Goal: Check status: Check status

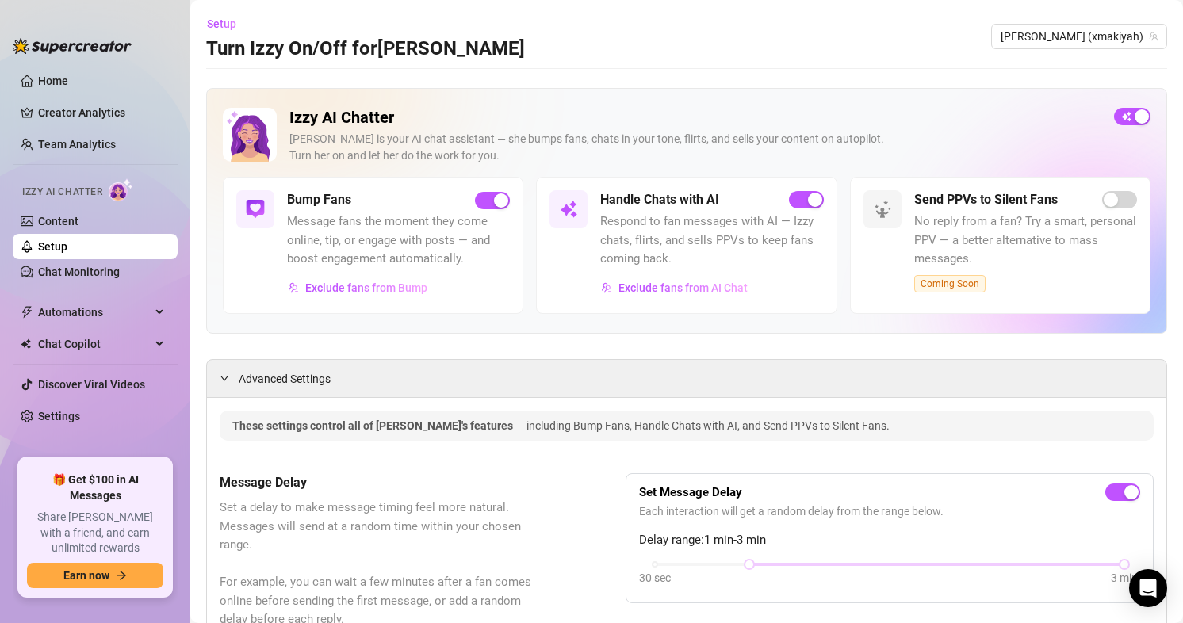
scroll to position [1428, 0]
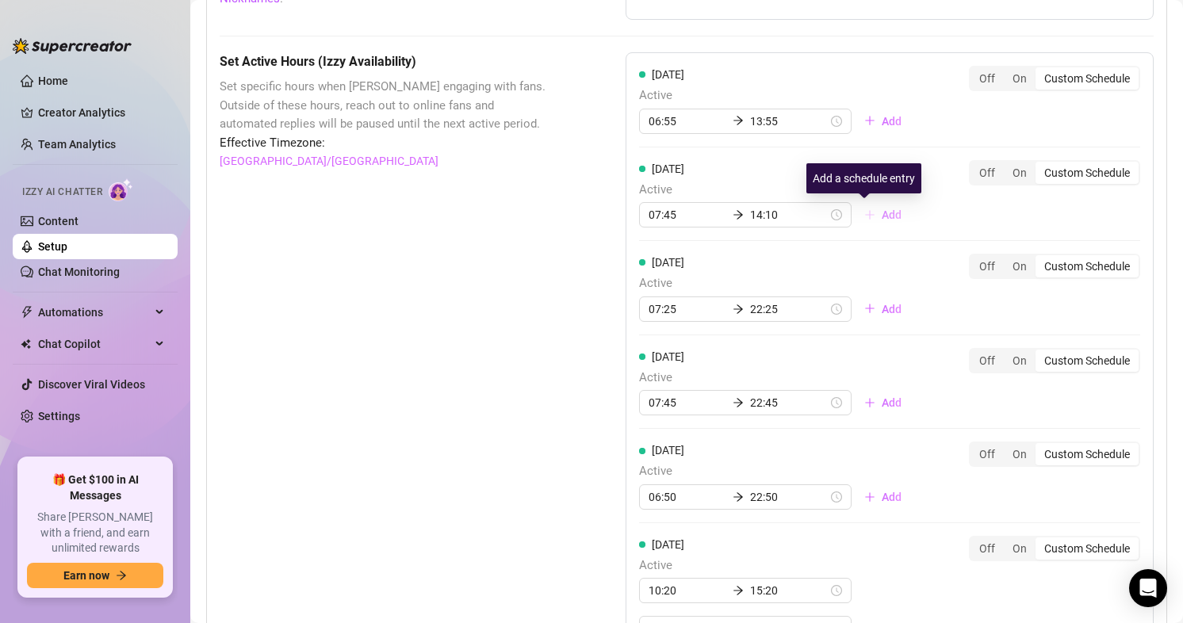
click at [882, 214] on span "Add" at bounding box center [892, 215] width 20 height 13
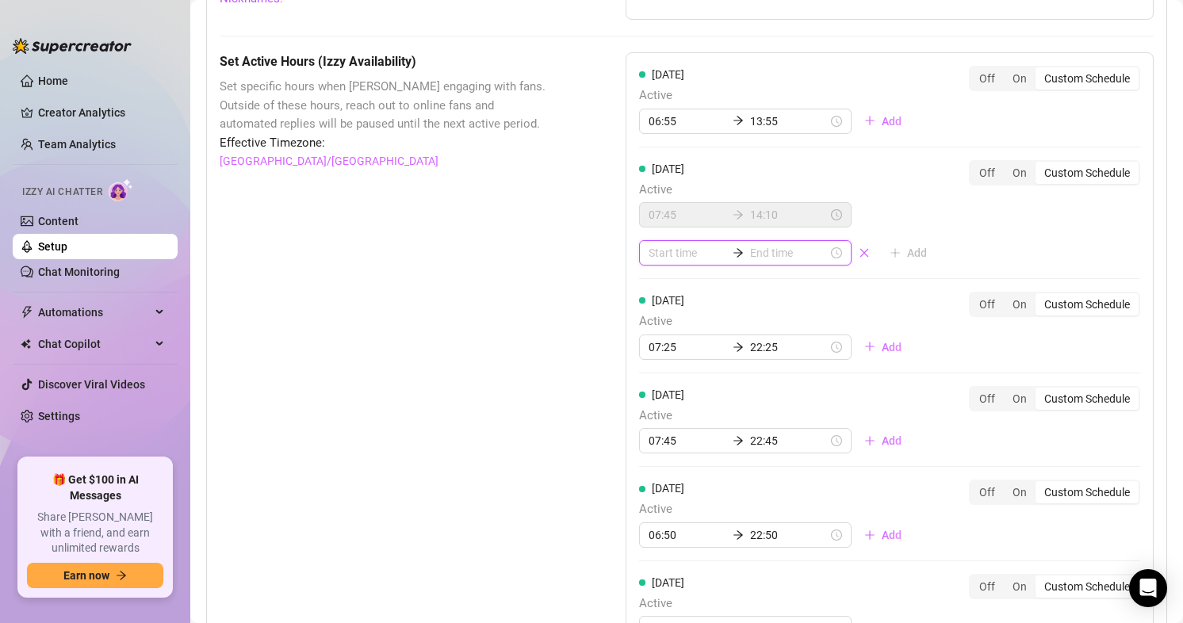
click at [660, 251] on input at bounding box center [688, 252] width 78 height 17
type input "01:00"
type input "00:15"
click at [656, 377] on div "14" at bounding box center [657, 374] width 38 height 22
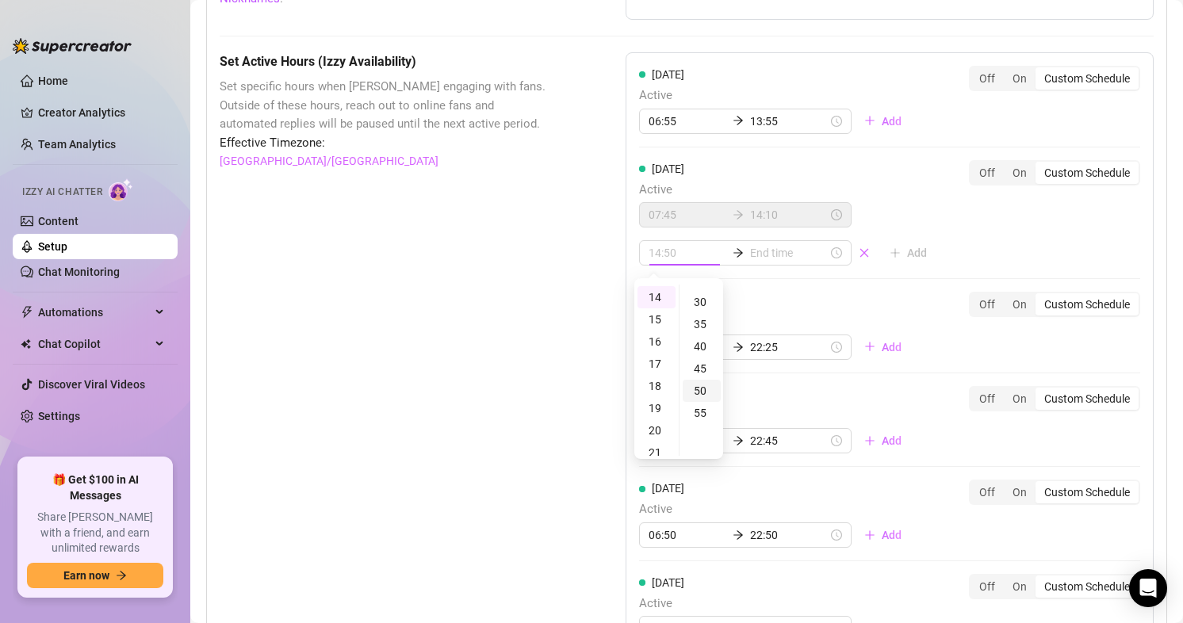
click at [699, 391] on div "50" at bounding box center [702, 391] width 38 height 22
type input "14:50"
click at [761, 249] on input at bounding box center [789, 252] width 78 height 17
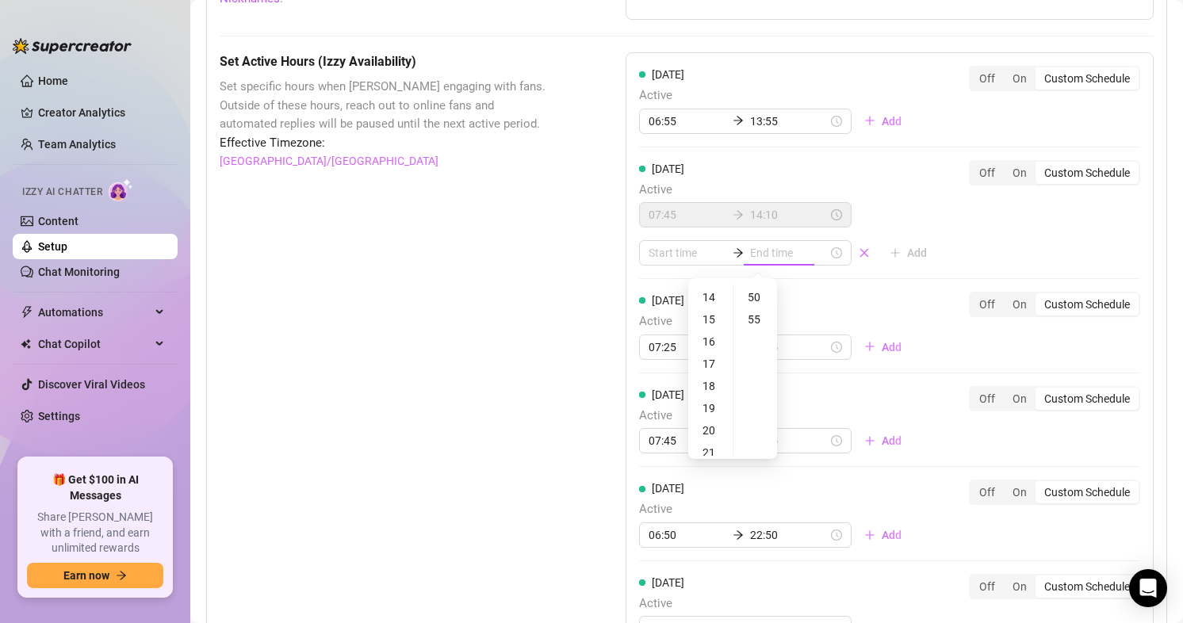
click at [876, 296] on div "[DATE] Active 07:25 22:25 Add" at bounding box center [776, 326] width 275 height 68
click at [661, 258] on input at bounding box center [688, 252] width 78 height 17
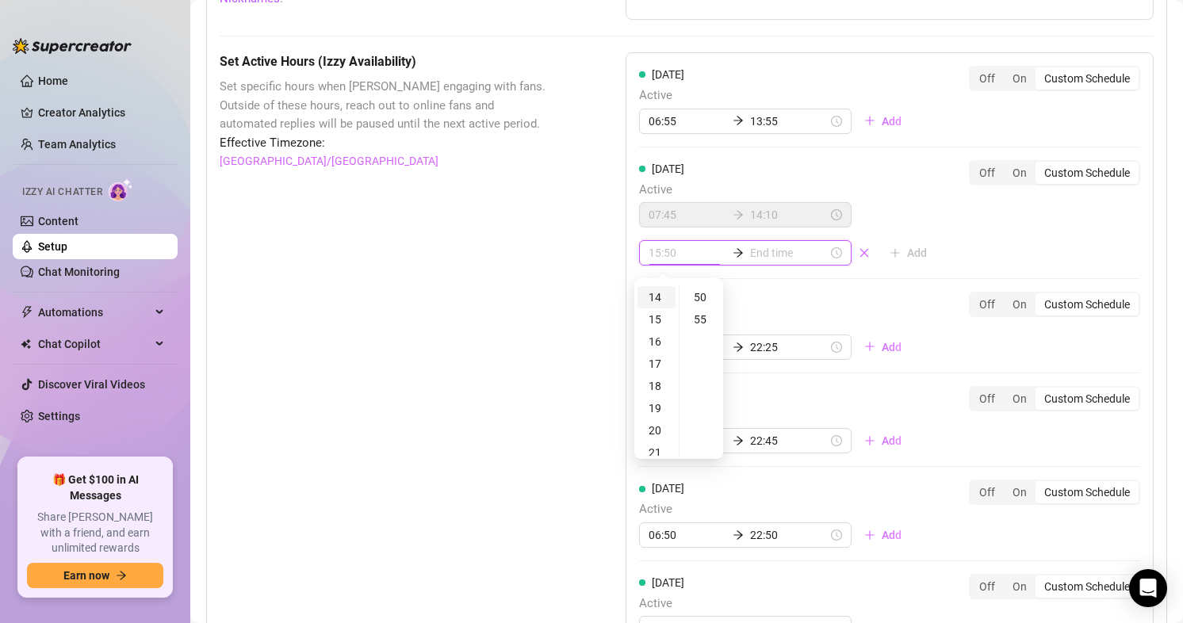
type input "14:50"
click at [666, 293] on div "14" at bounding box center [657, 297] width 38 height 22
click at [702, 298] on div "50" at bounding box center [702, 297] width 38 height 22
click at [787, 259] on input at bounding box center [789, 252] width 78 height 17
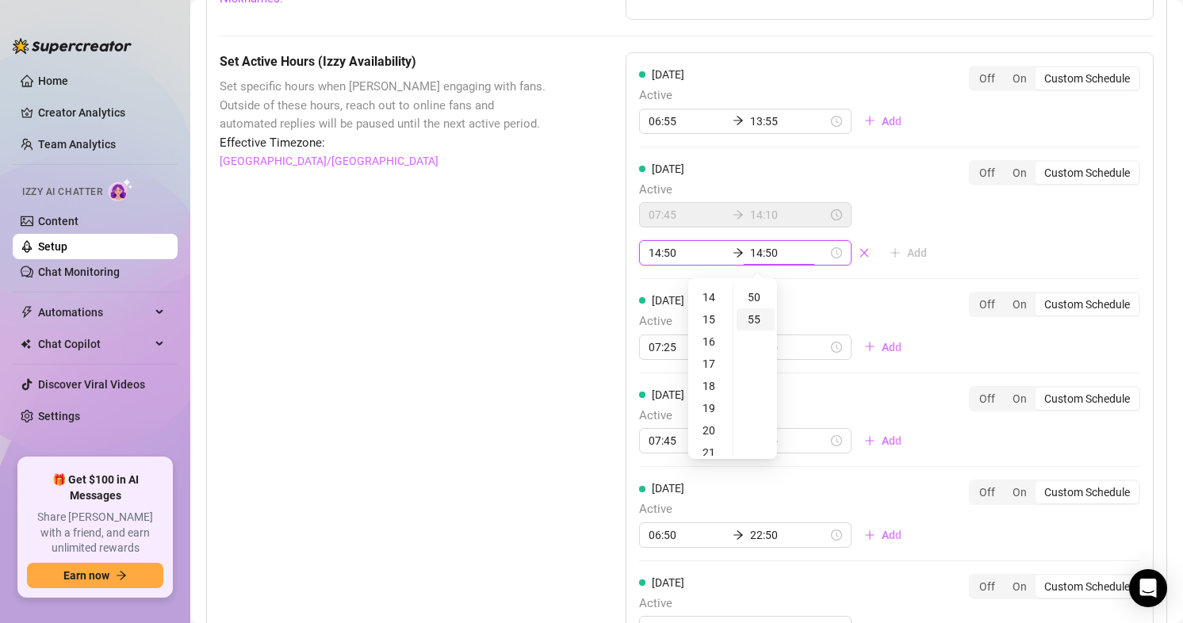
type input "14:55"
click at [711, 324] on div "15" at bounding box center [711, 320] width 38 height 22
click at [759, 323] on div "55" at bounding box center [756, 320] width 38 height 22
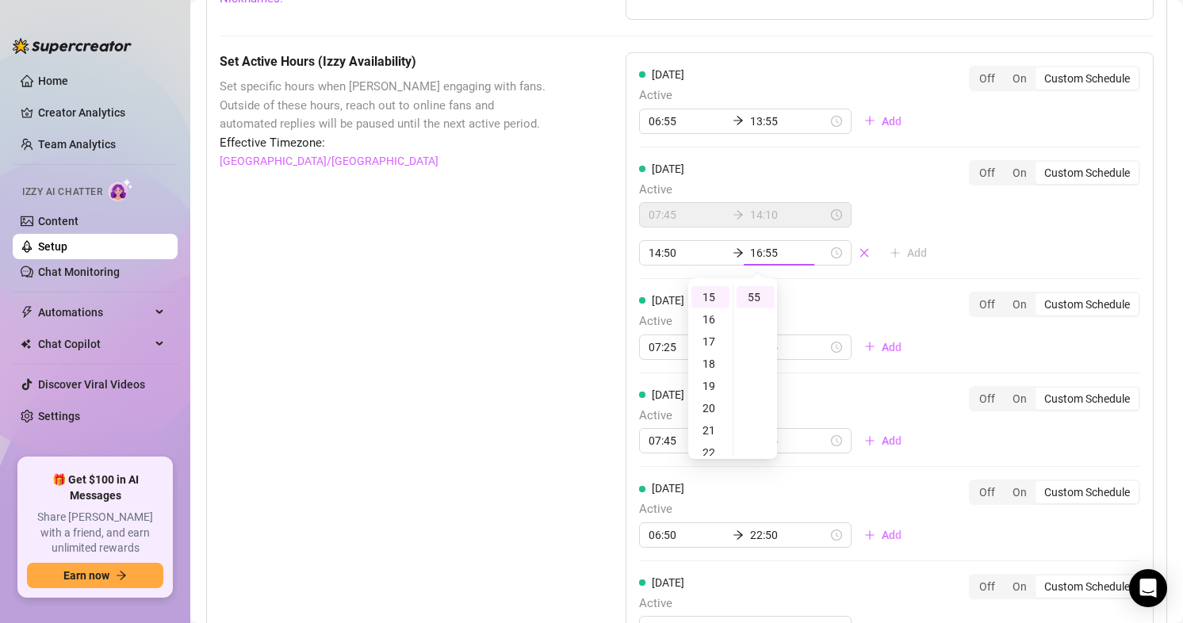
type input "15:55"
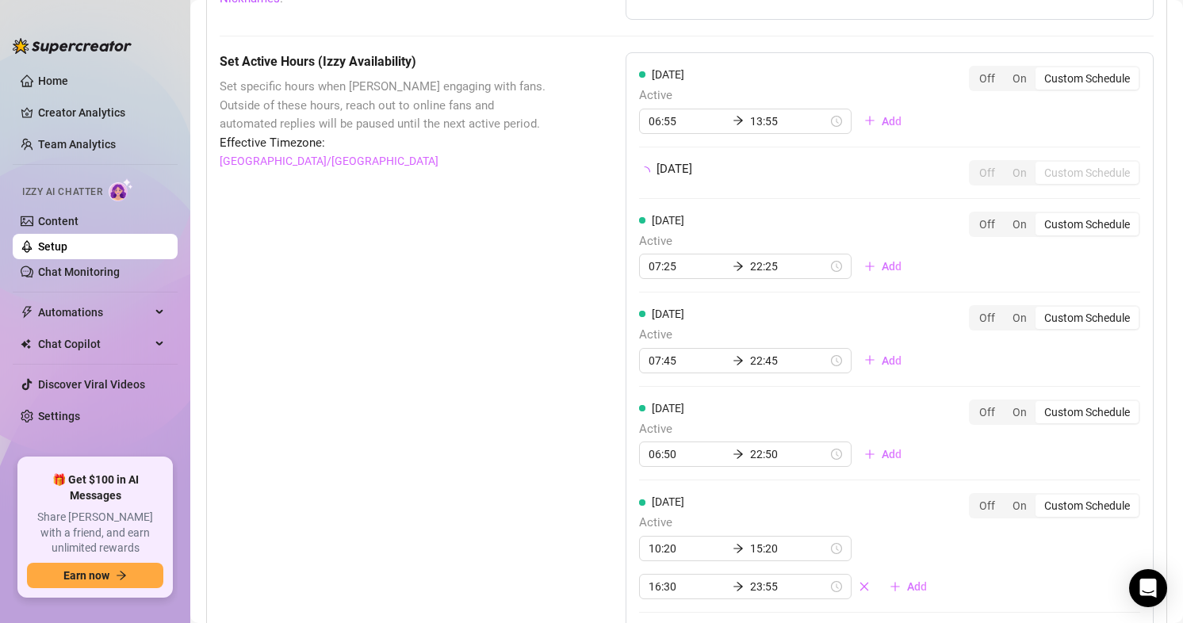
click at [466, 284] on div "Set Active Hours (Izzy Availability) Set specific hours when Izzy engaging with…" at bounding box center [383, 437] width 327 height 770
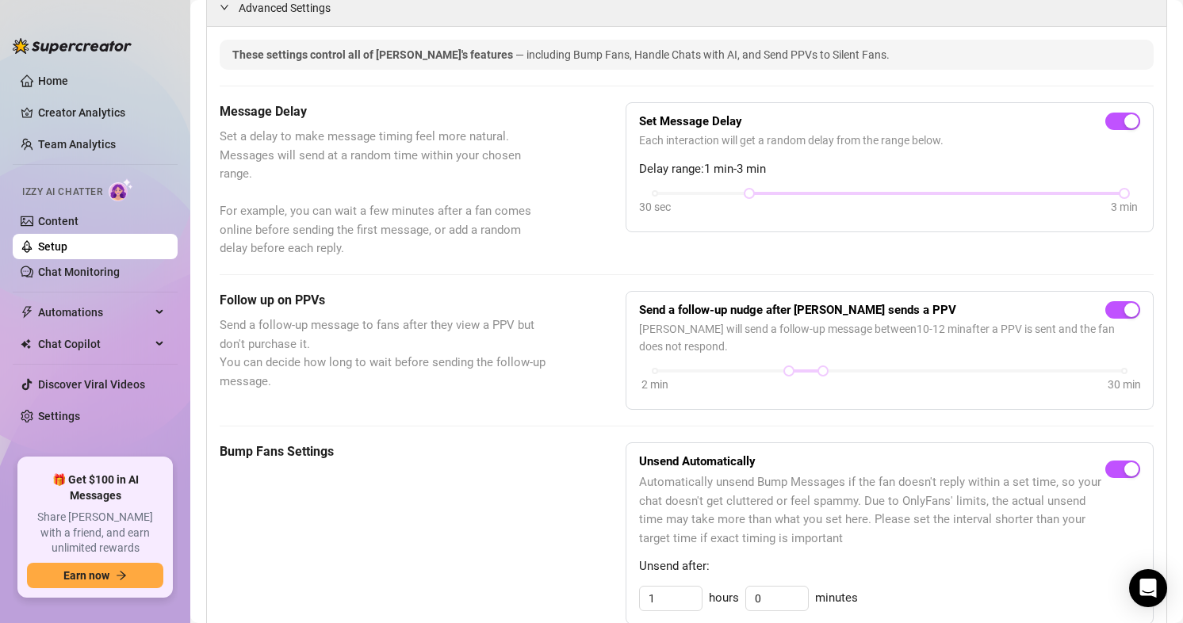
scroll to position [238, 0]
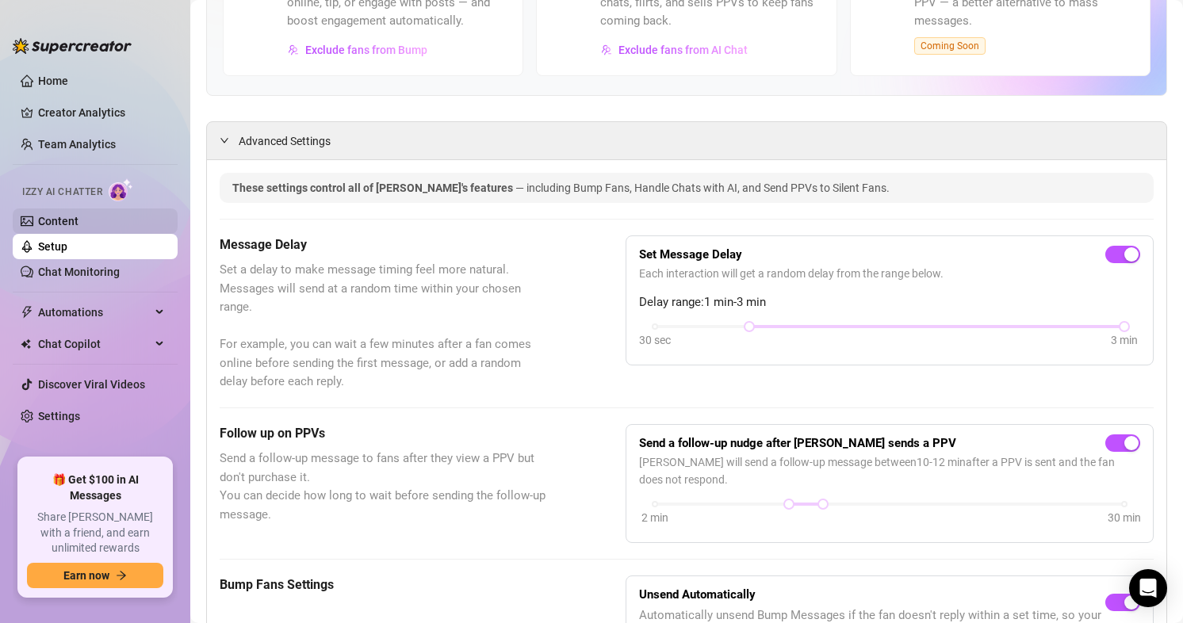
click at [79, 224] on link "Content" at bounding box center [58, 221] width 40 height 13
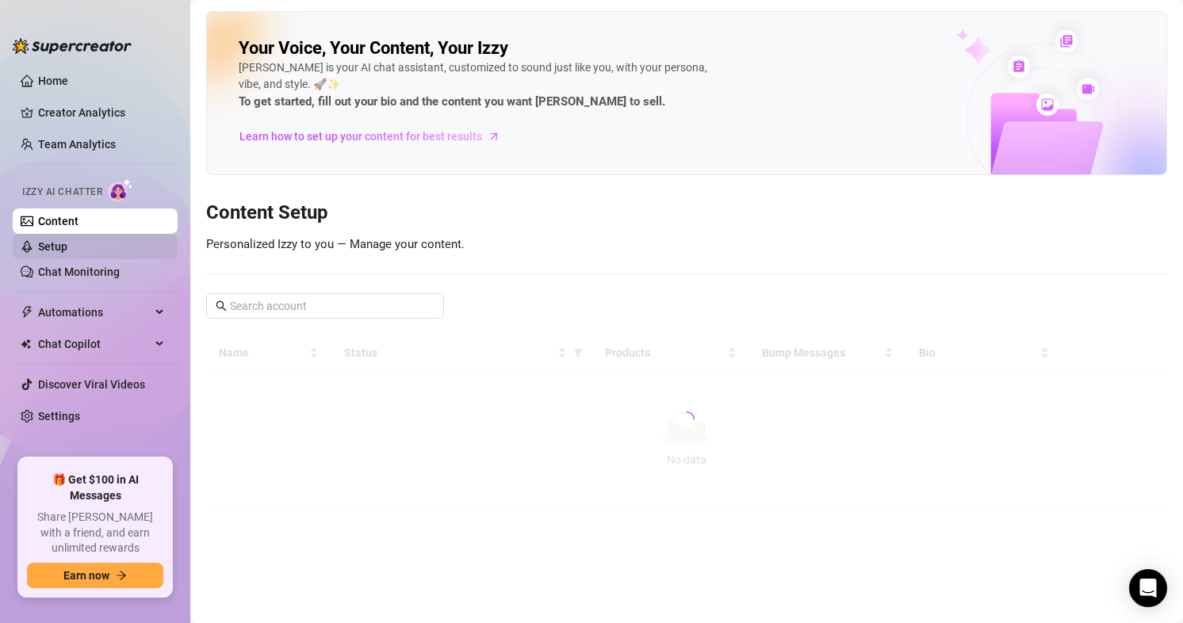
click at [67, 240] on link "Setup" at bounding box center [52, 246] width 29 height 13
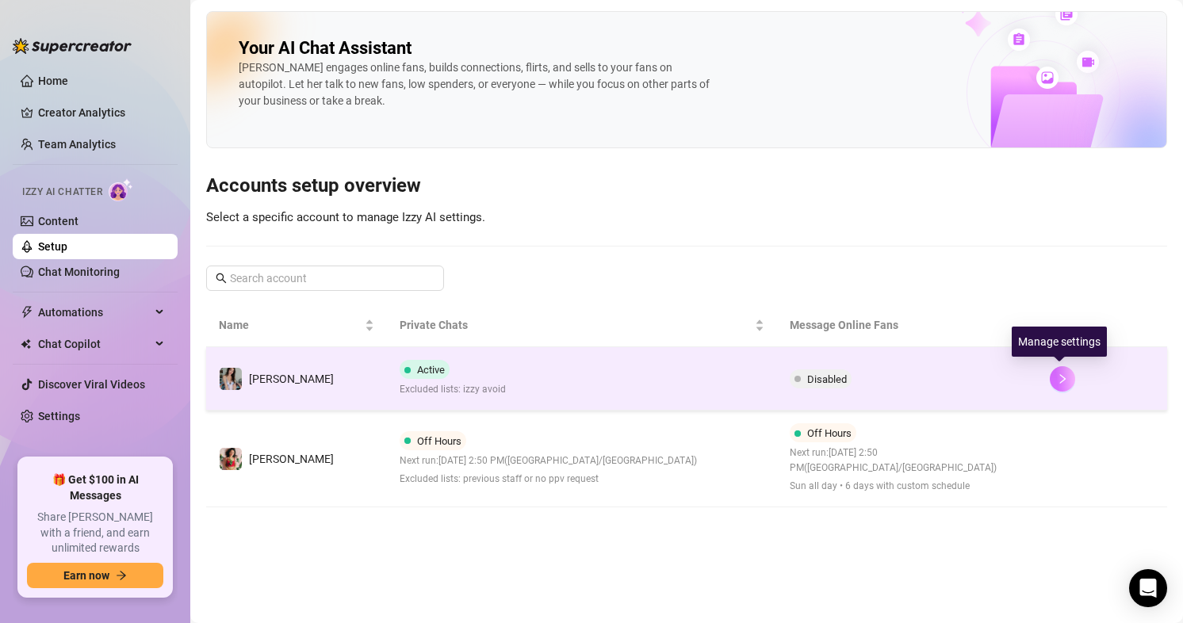
click at [1051, 370] on button "button" at bounding box center [1062, 378] width 25 height 25
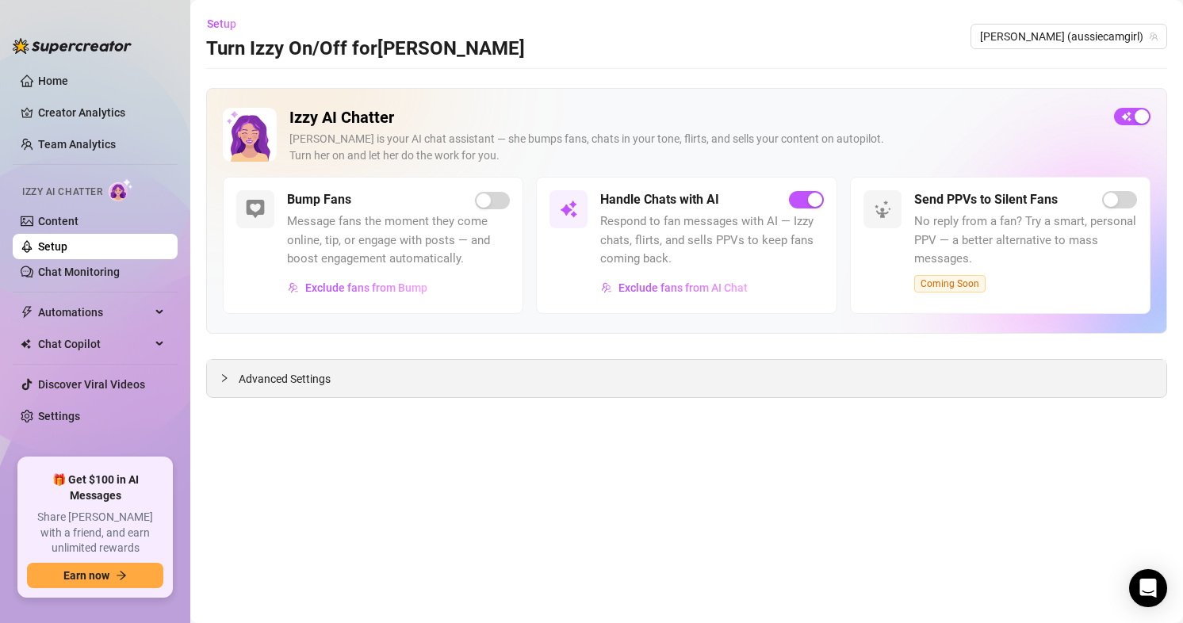
click at [293, 373] on span "Advanced Settings" at bounding box center [285, 378] width 92 height 17
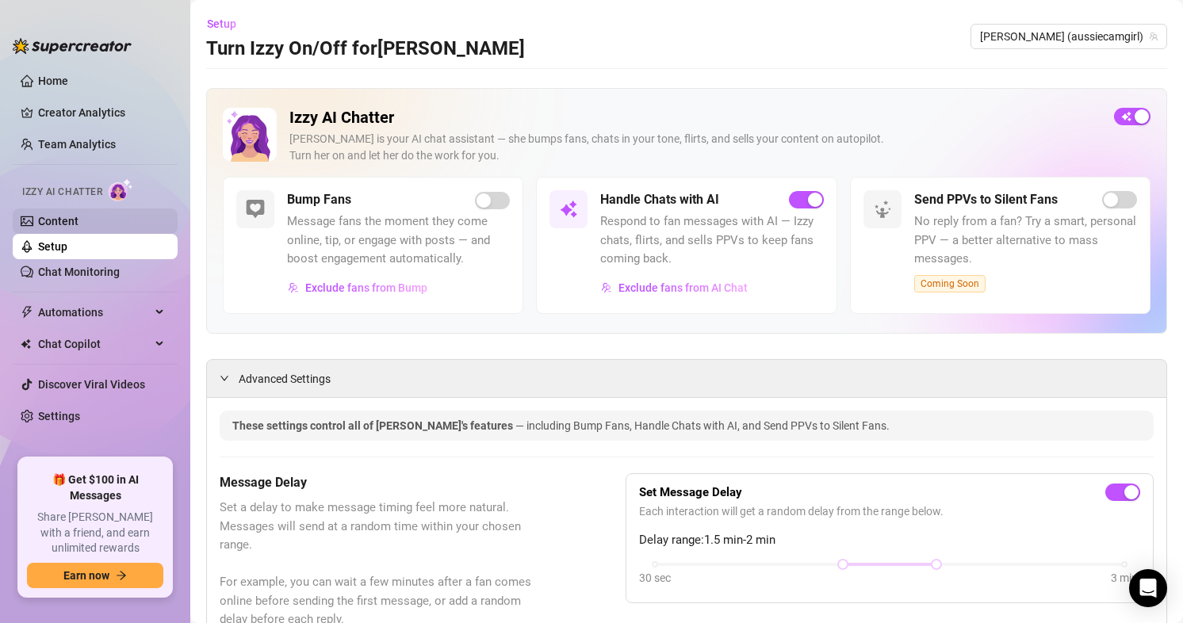
click at [75, 220] on link "Content" at bounding box center [58, 221] width 40 height 13
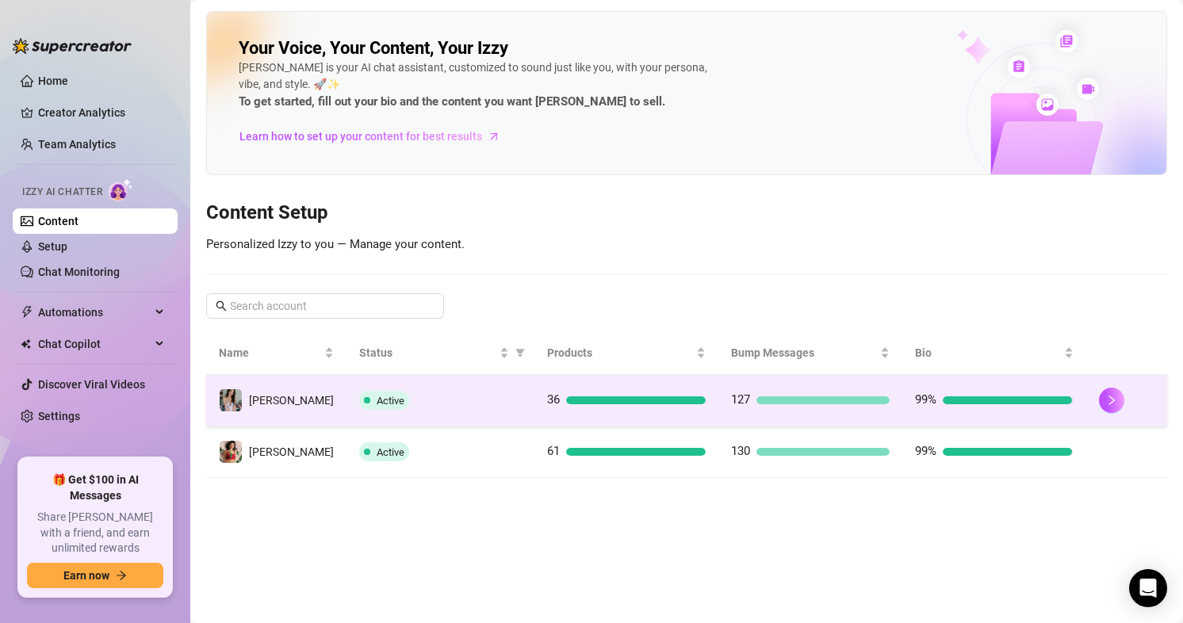
click at [1102, 386] on td at bounding box center [1127, 401] width 81 height 52
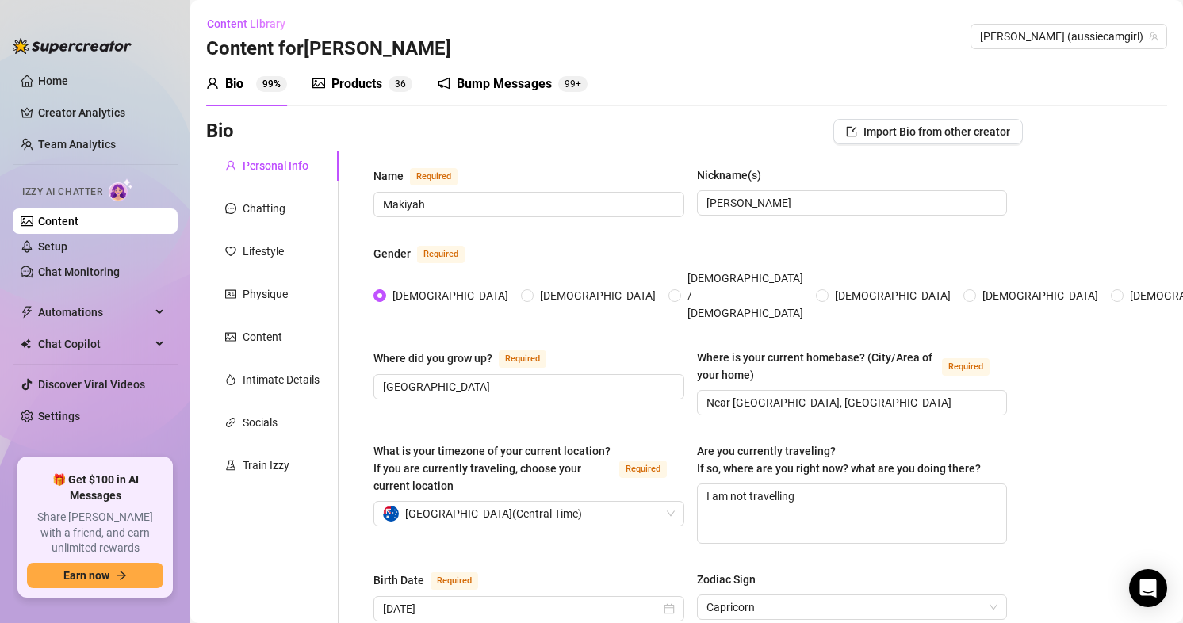
click at [512, 87] on div "Bump Messages" at bounding box center [504, 84] width 95 height 19
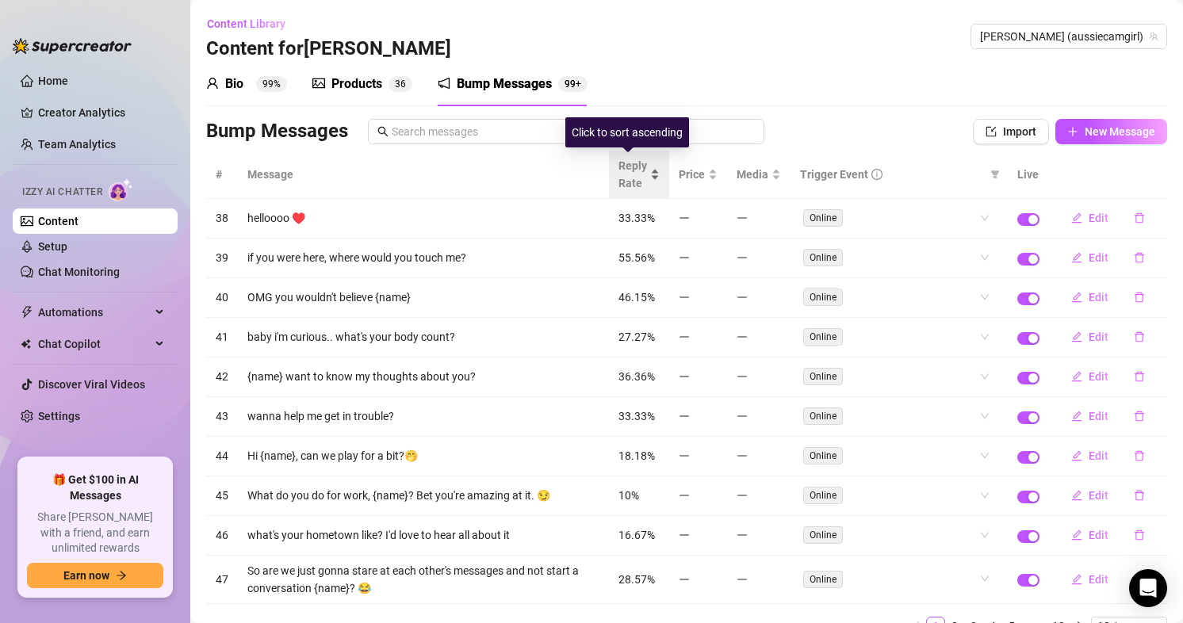
click at [645, 179] on div "Reply Rate" at bounding box center [639, 174] width 41 height 35
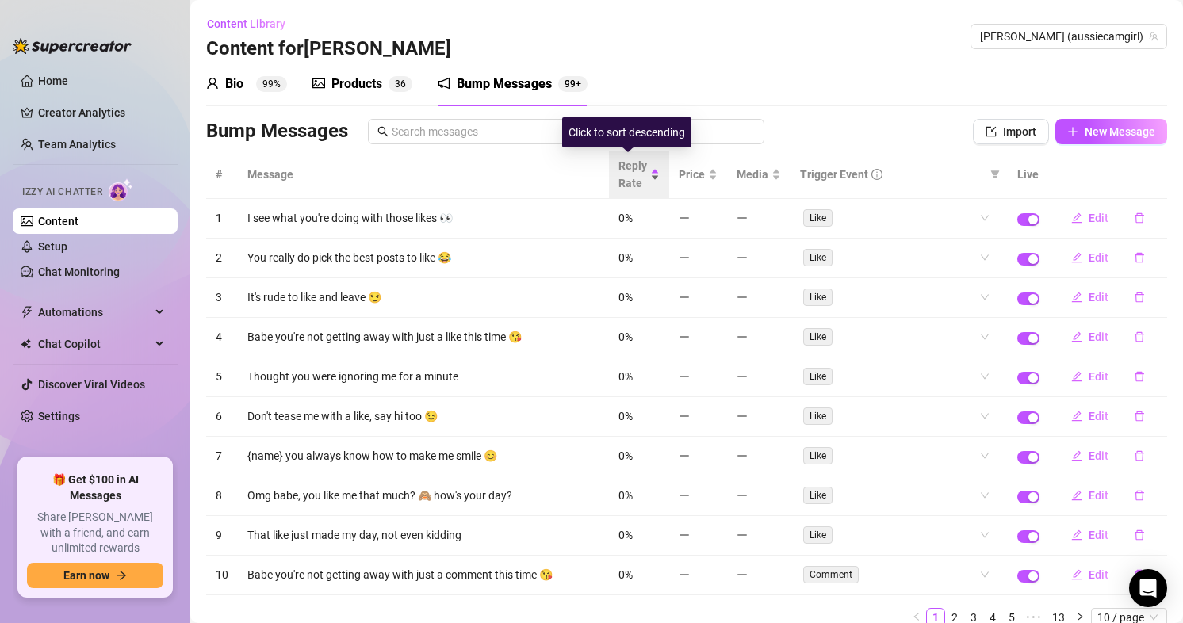
click at [630, 173] on span "Reply Rate" at bounding box center [633, 174] width 29 height 35
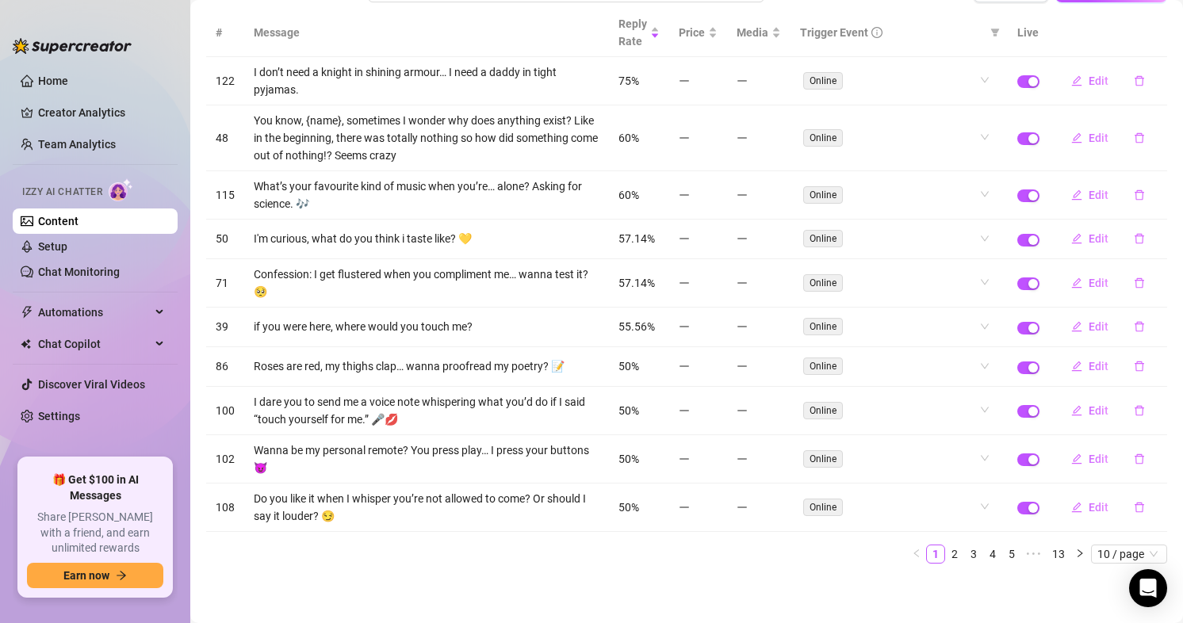
scroll to position [143, 0]
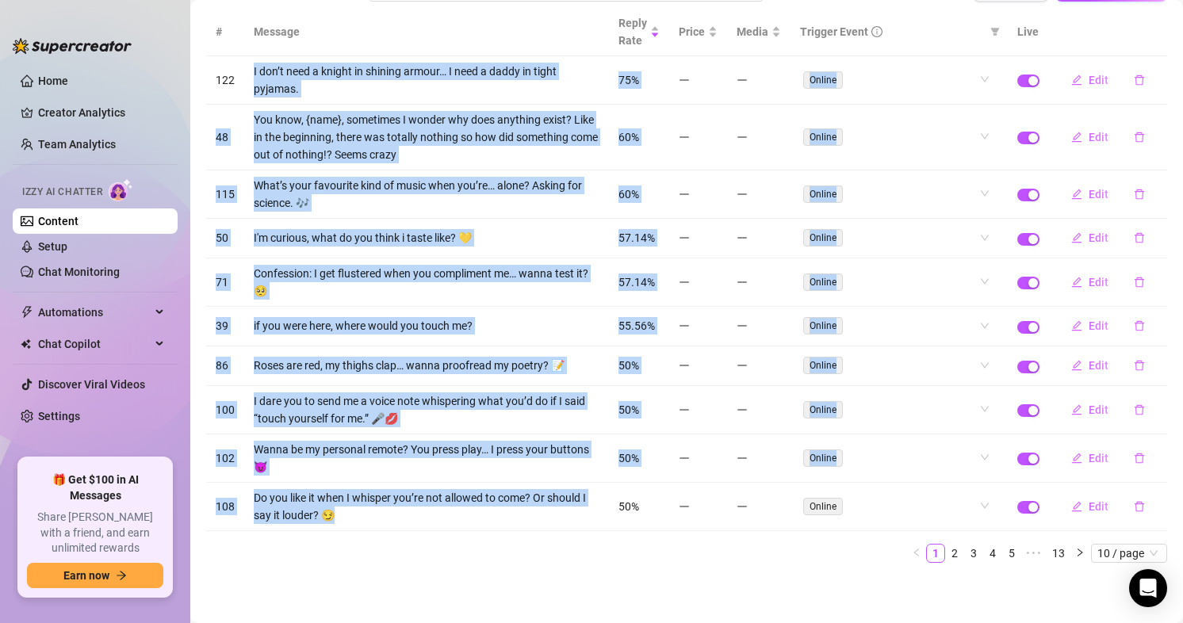
drag, startPoint x: 254, startPoint y: 69, endPoint x: 547, endPoint y: 518, distance: 536.3
click at [547, 518] on tbody "122 I don’t need a knight in shining armour… I need a daddy in tight pyjamas. 7…" at bounding box center [686, 293] width 961 height 475
copy tbody "L ips’d sita c adipis el seddoei tempor… I utla e dolor ma aliqu enimadm. 39% V…"
click at [946, 556] on link "2" at bounding box center [954, 553] width 17 height 17
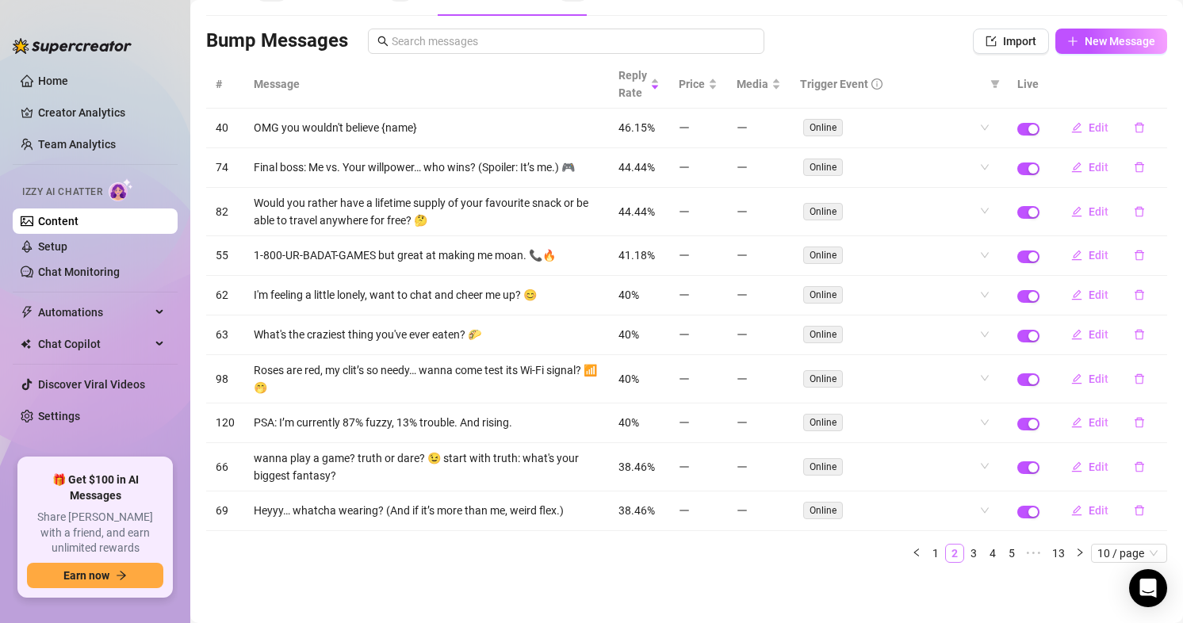
scroll to position [90, 0]
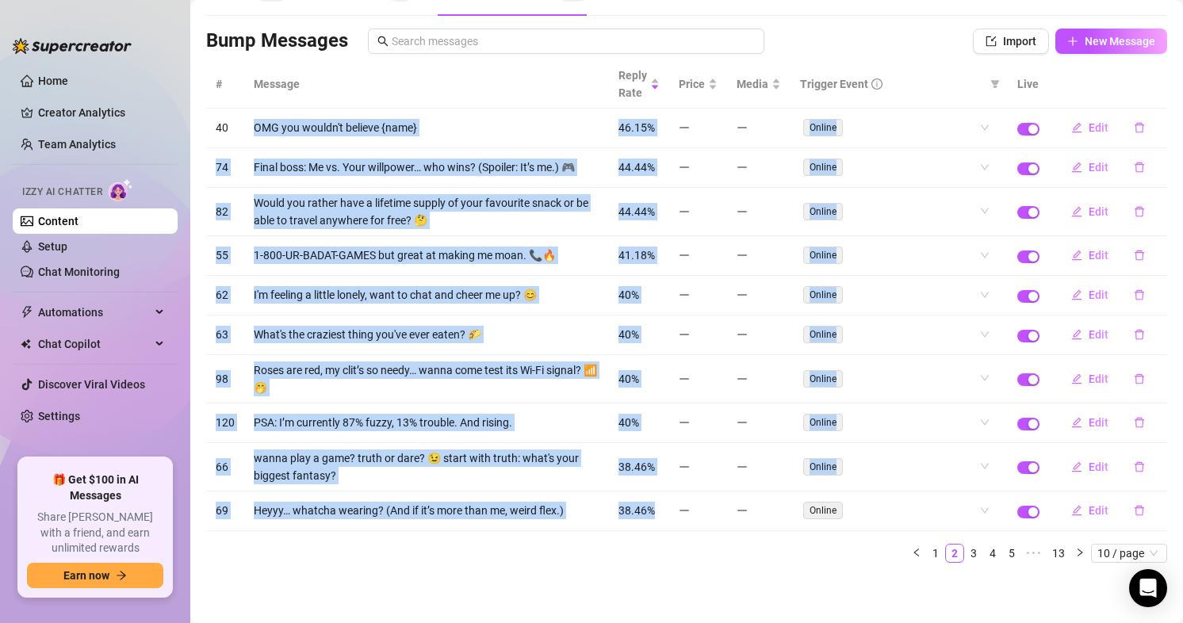
drag, startPoint x: 255, startPoint y: 124, endPoint x: 660, endPoint y: 526, distance: 570.9
click at [660, 526] on tbody "40 OMG you wouldn't believe {name} 46.15% Online Edit 74 Final boss: Me vs. You…" at bounding box center [686, 320] width 961 height 423
copy tbody "OMG you wouldn't believe {name} 46.15% Online Edit 74 Final boss: Me vs. Your w…"
click at [470, 111] on td "OMG you wouldn't believe {name}" at bounding box center [426, 129] width 365 height 40
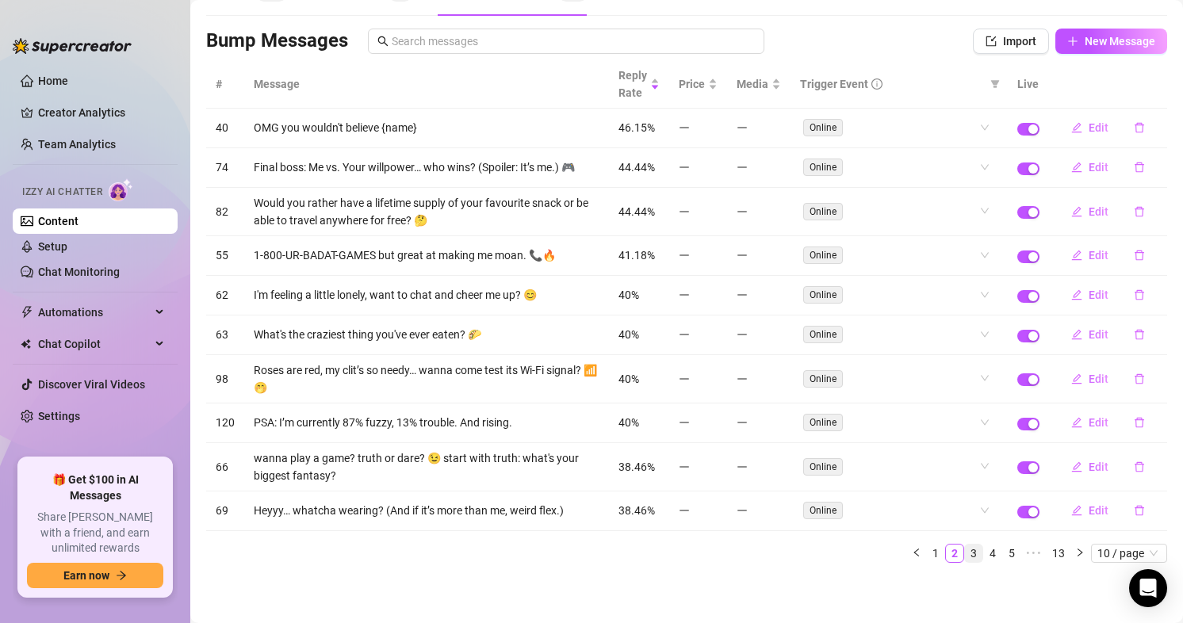
click at [965, 552] on link "3" at bounding box center [973, 553] width 17 height 17
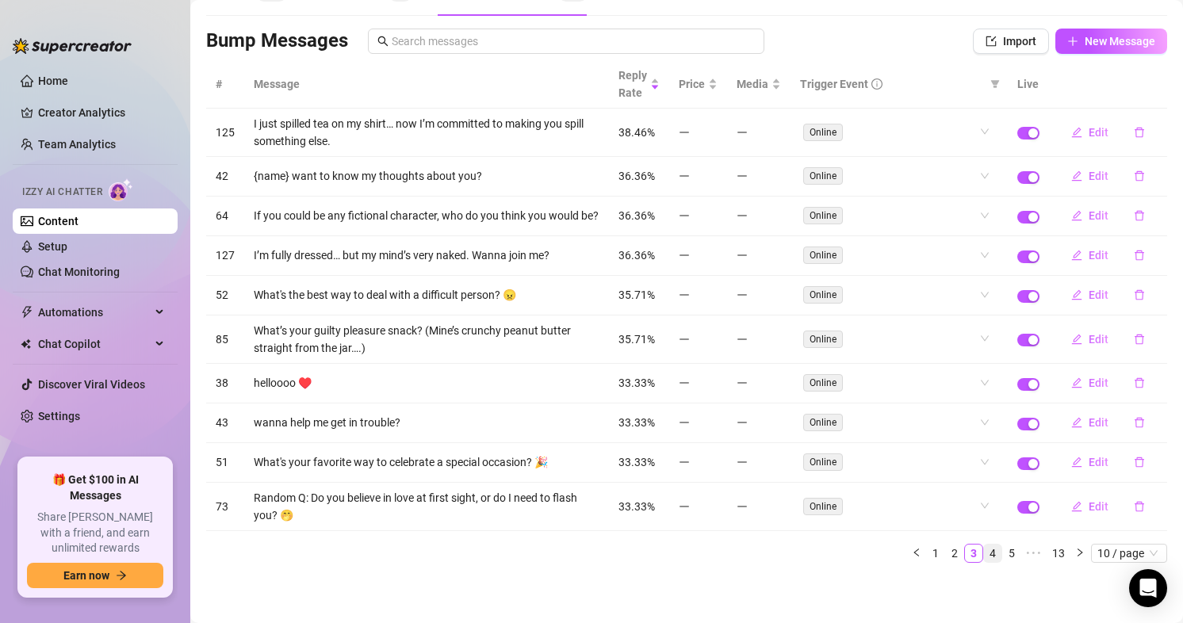
click at [984, 562] on link "4" at bounding box center [992, 553] width 17 height 17
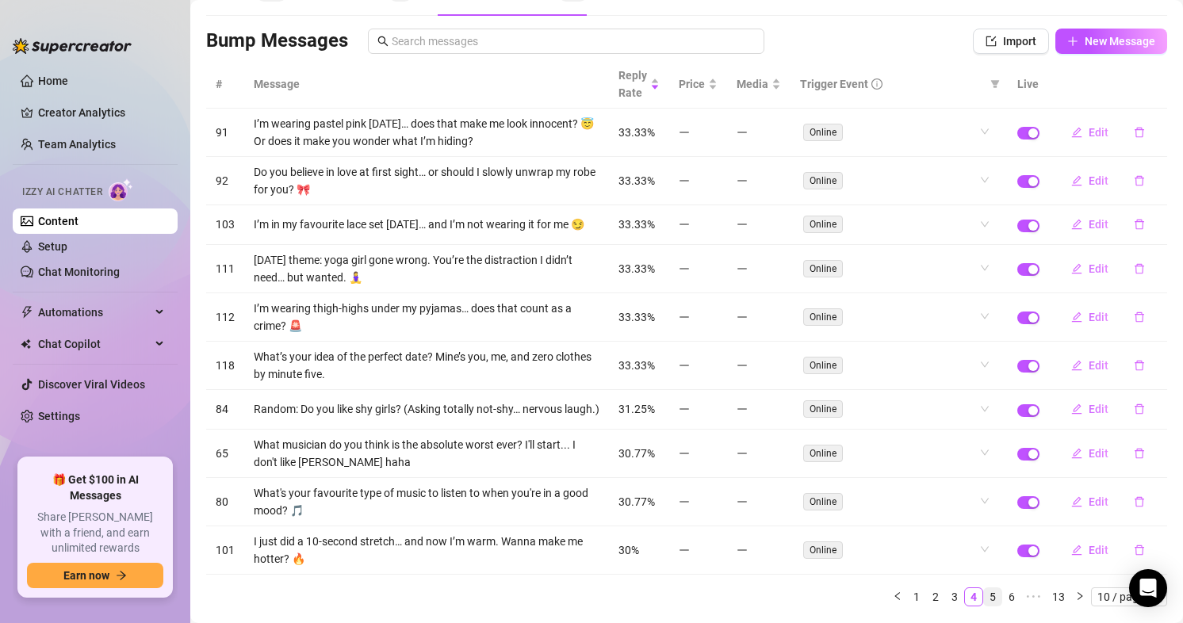
click at [984, 604] on link "5" at bounding box center [992, 596] width 17 height 17
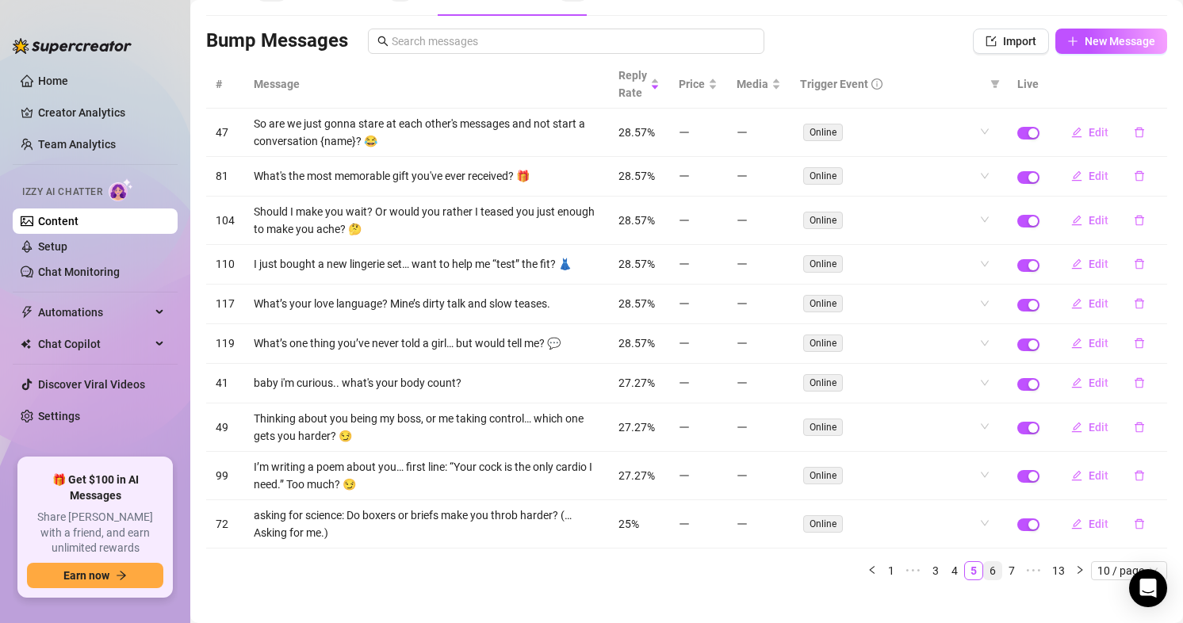
click at [986, 567] on link "6" at bounding box center [992, 570] width 17 height 17
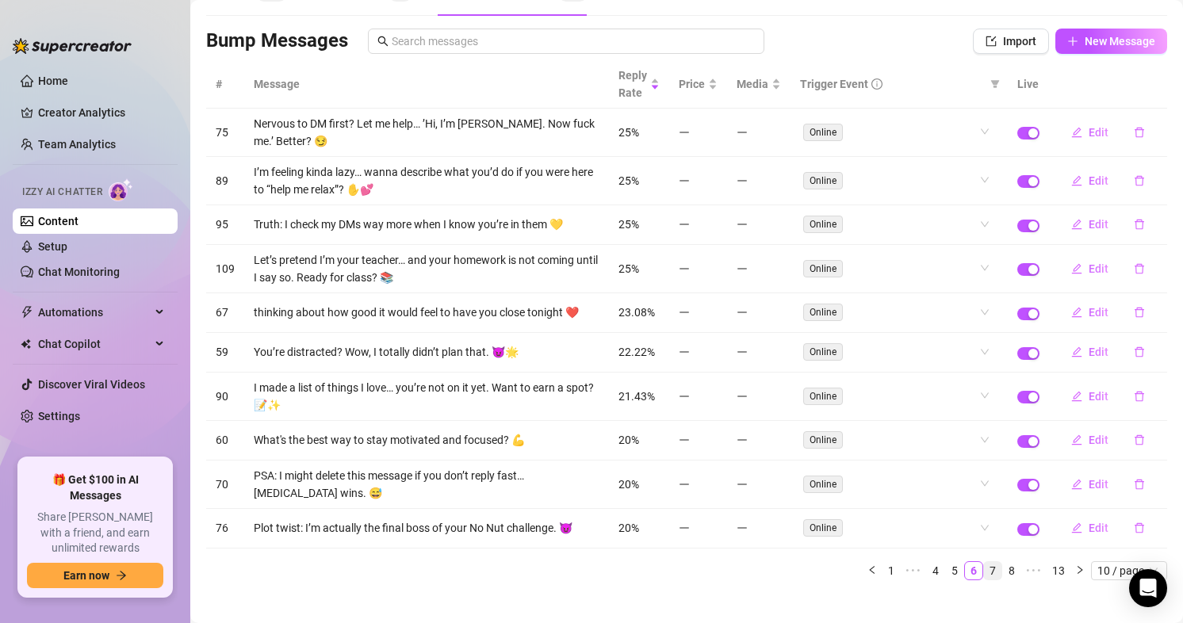
click at [984, 569] on link "7" at bounding box center [992, 570] width 17 height 17
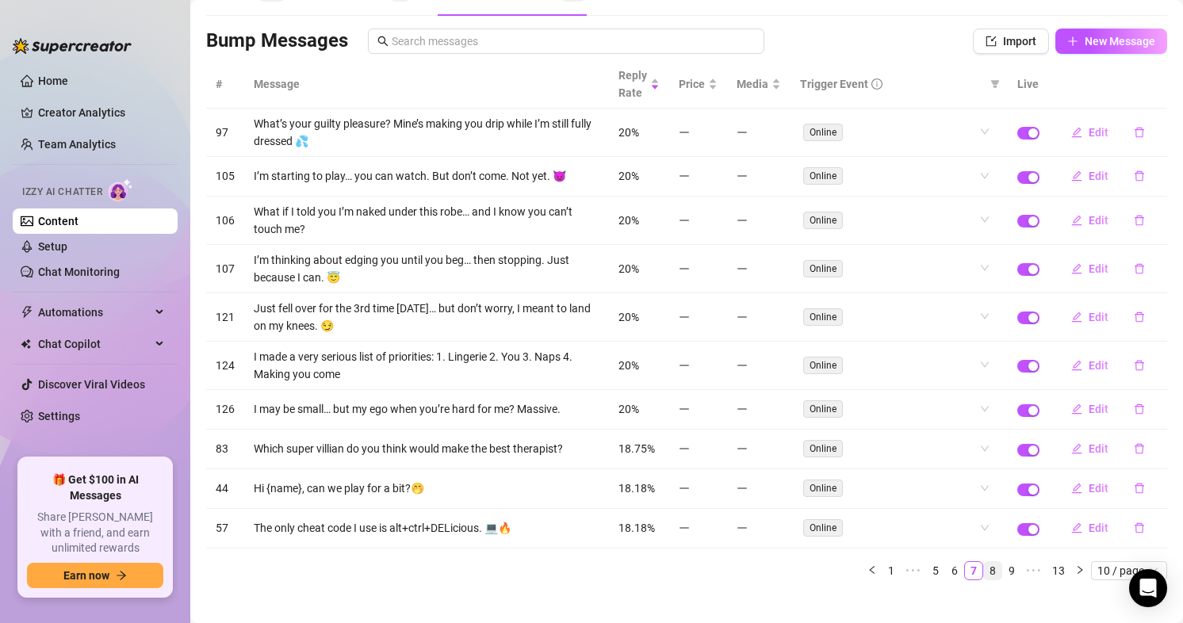
click at [984, 572] on link "8" at bounding box center [992, 570] width 17 height 17
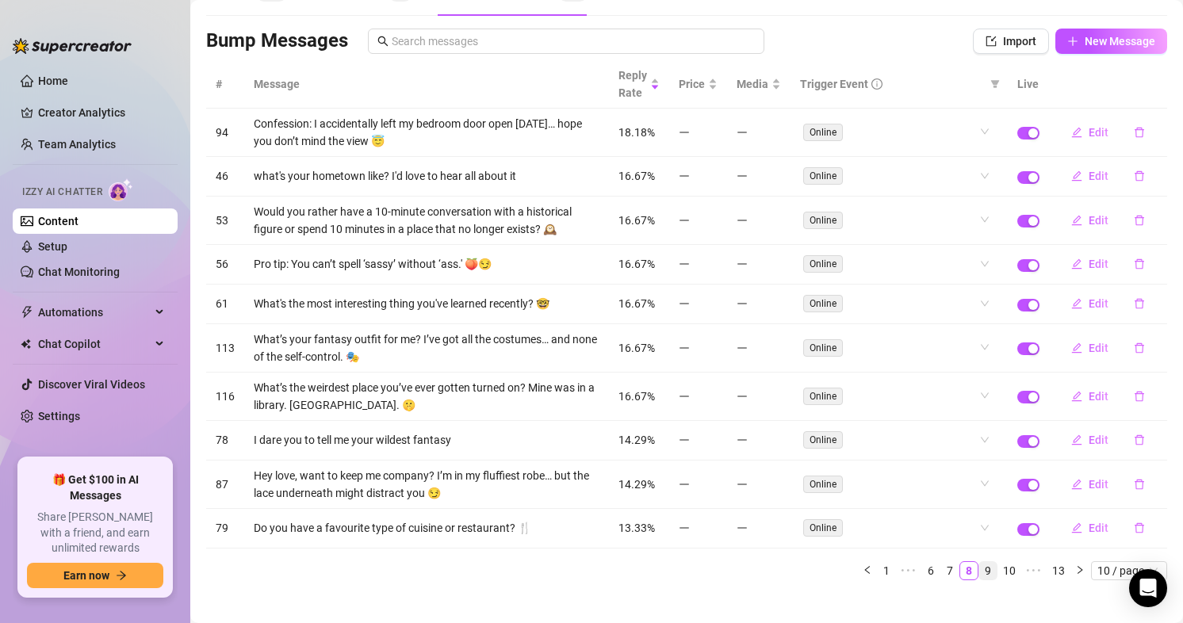
click at [979, 565] on link "9" at bounding box center [987, 570] width 17 height 17
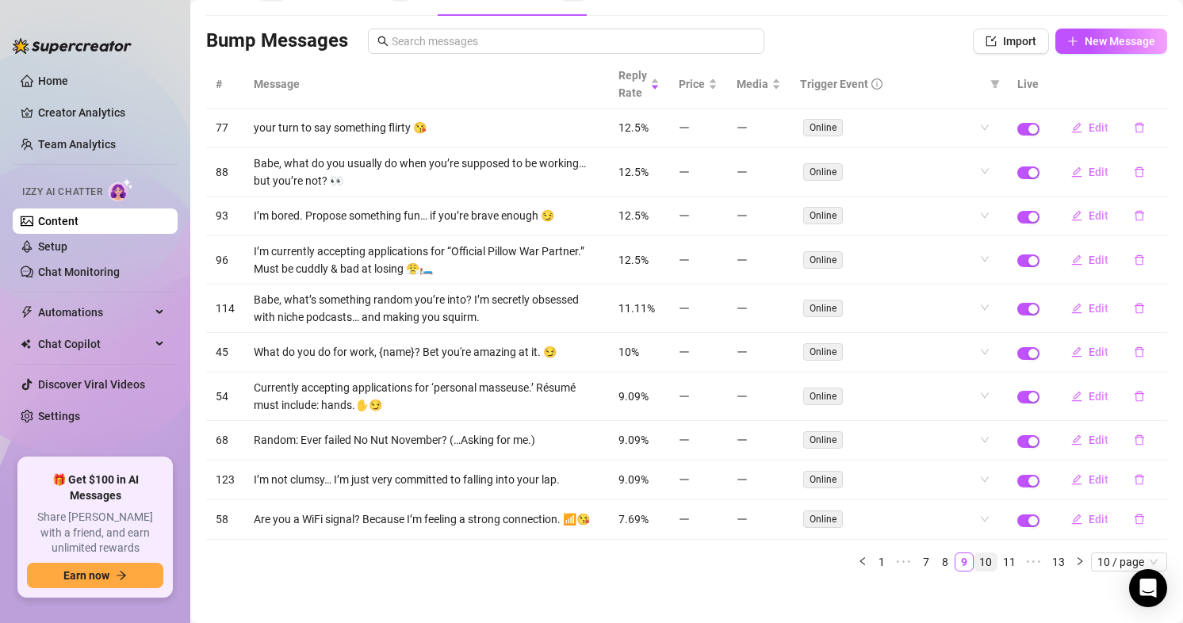
click at [975, 571] on link "10" at bounding box center [986, 562] width 22 height 17
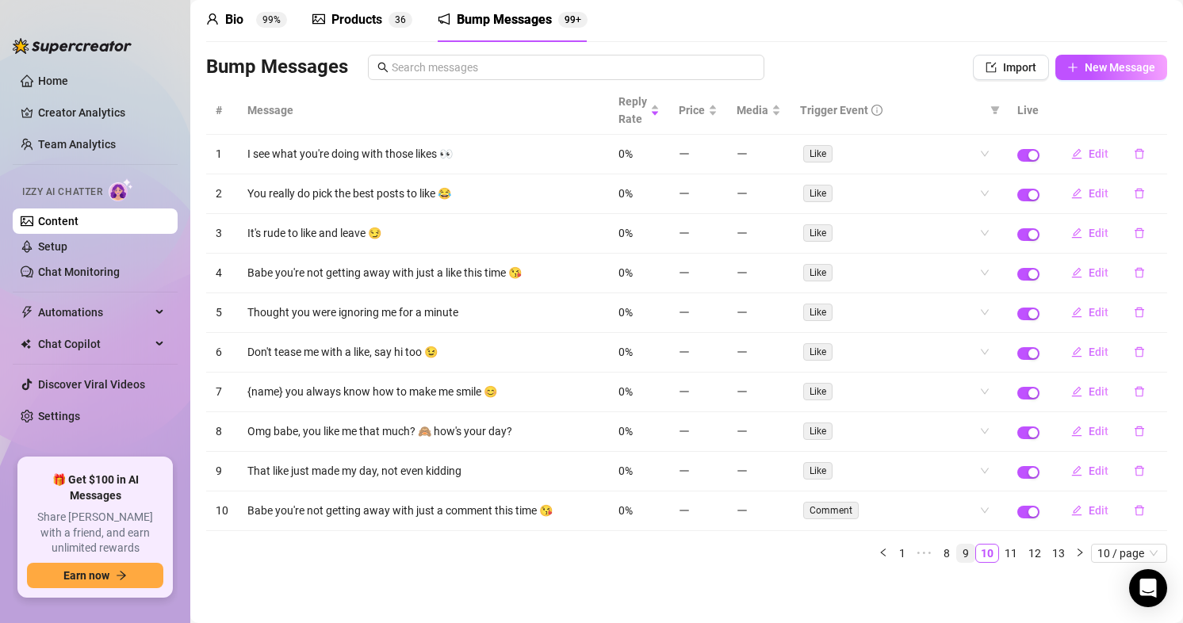
click at [957, 555] on link "9" at bounding box center [965, 553] width 17 height 17
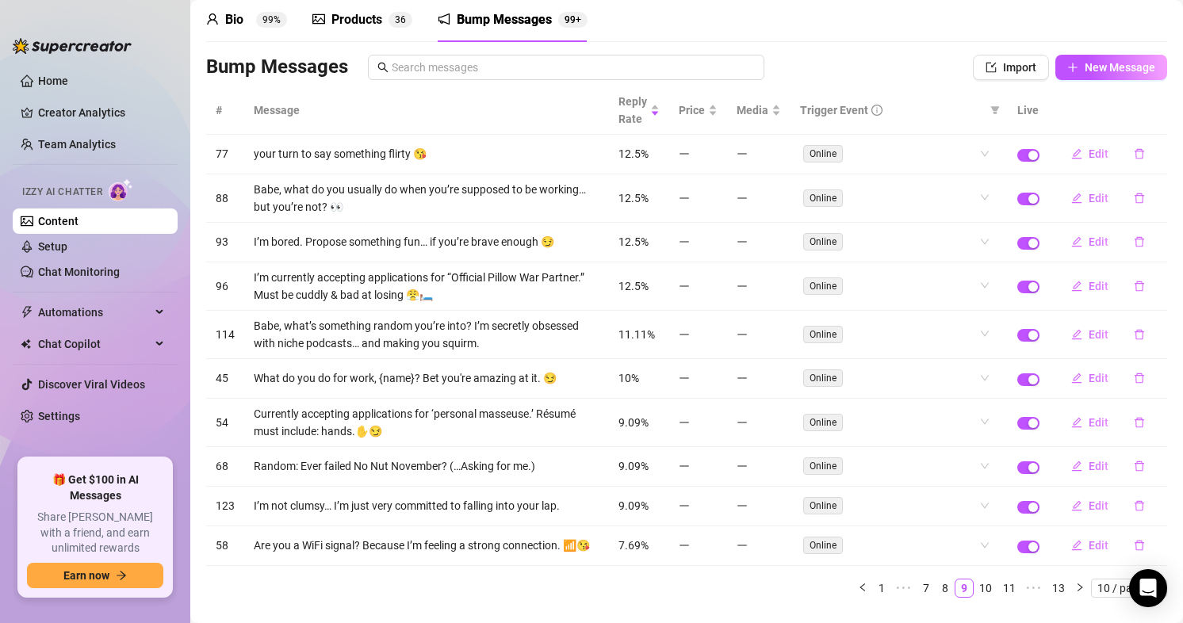
click at [65, 67] on ul "Home Creator Analytics Team Analytics Izzy AI Chatter Content Setup Chat Monito…" at bounding box center [95, 257] width 165 height 390
click at [52, 75] on link "Home" at bounding box center [53, 81] width 30 height 13
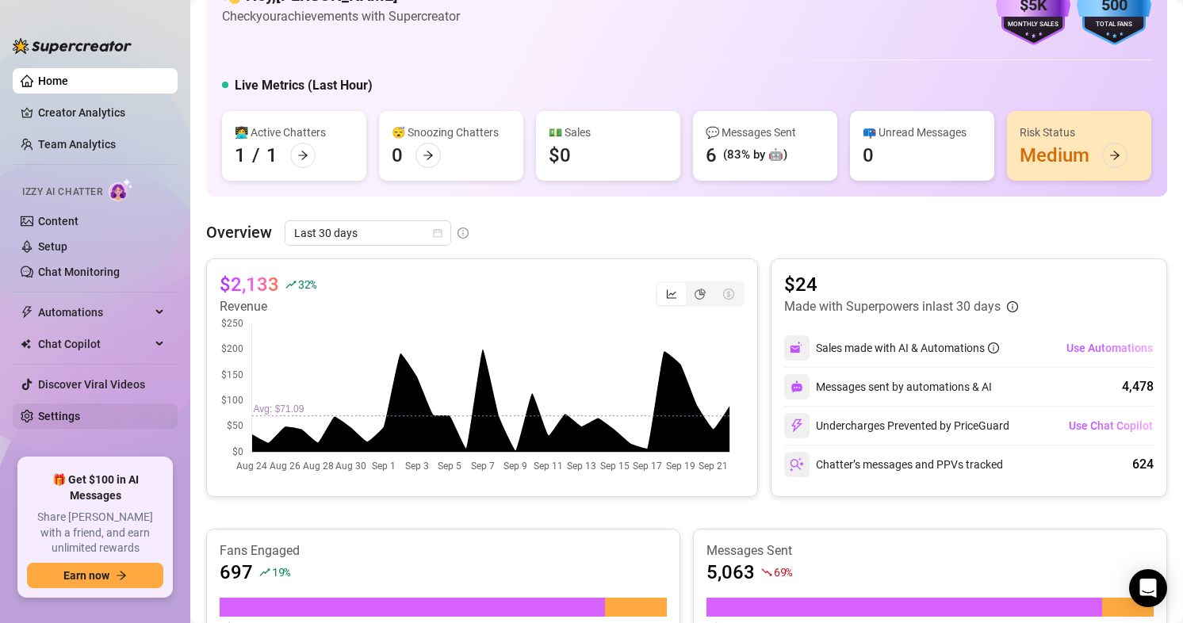
click at [57, 417] on link "Settings" at bounding box center [59, 416] width 42 height 13
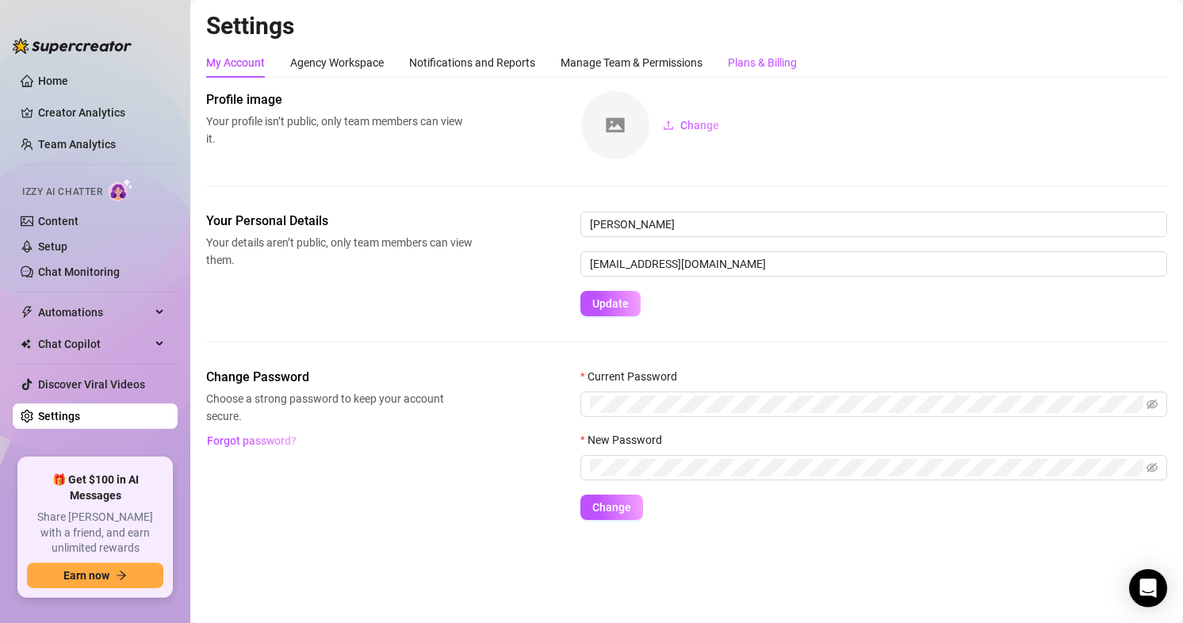
click at [767, 63] on div "Plans & Billing" at bounding box center [762, 62] width 69 height 17
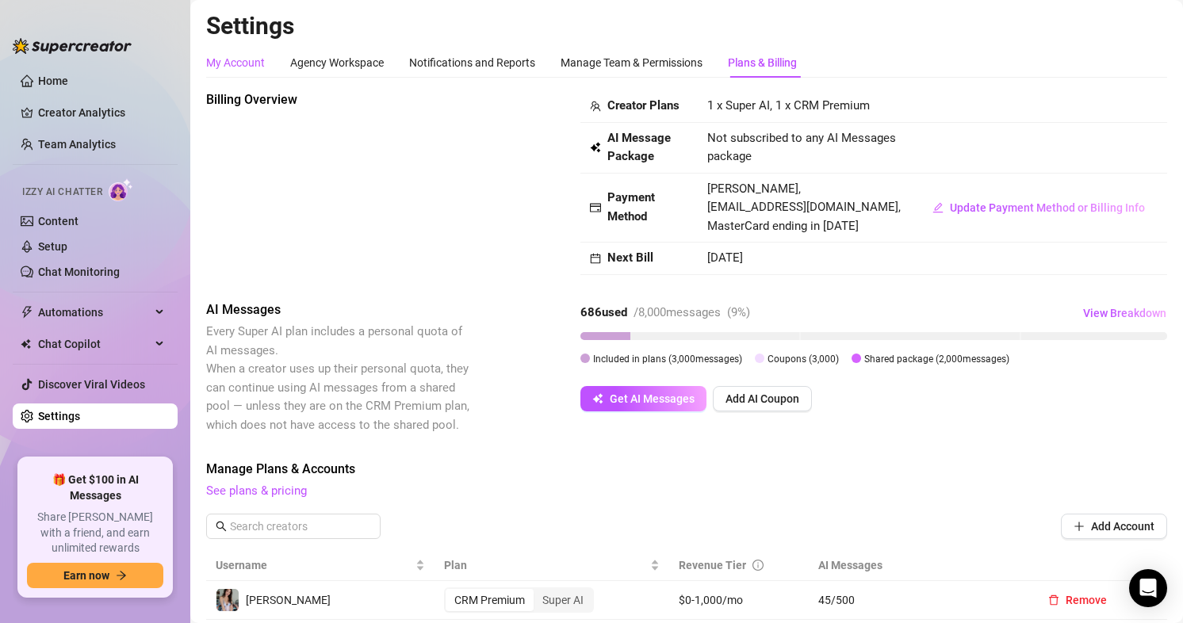
click at [255, 57] on div "My Account" at bounding box center [235, 62] width 59 height 17
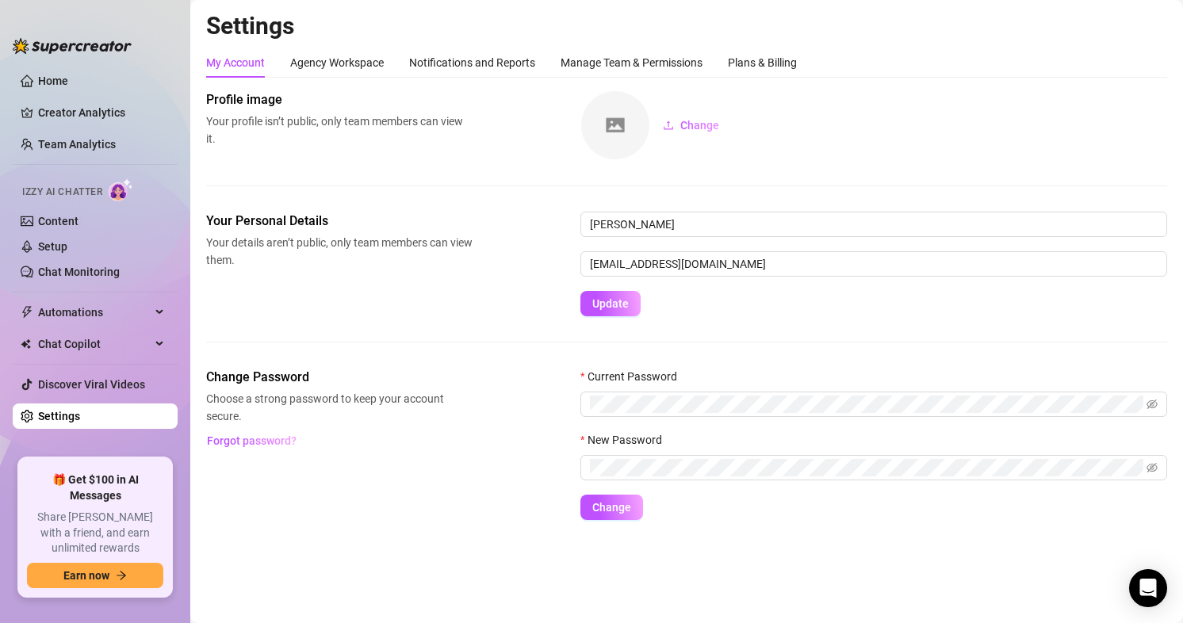
click at [388, 67] on div "My Account Agency Workspace Notifications and Reports Manage Team & Permissions…" at bounding box center [501, 63] width 591 height 30
click at [370, 62] on div "Agency Workspace" at bounding box center [337, 62] width 94 height 17
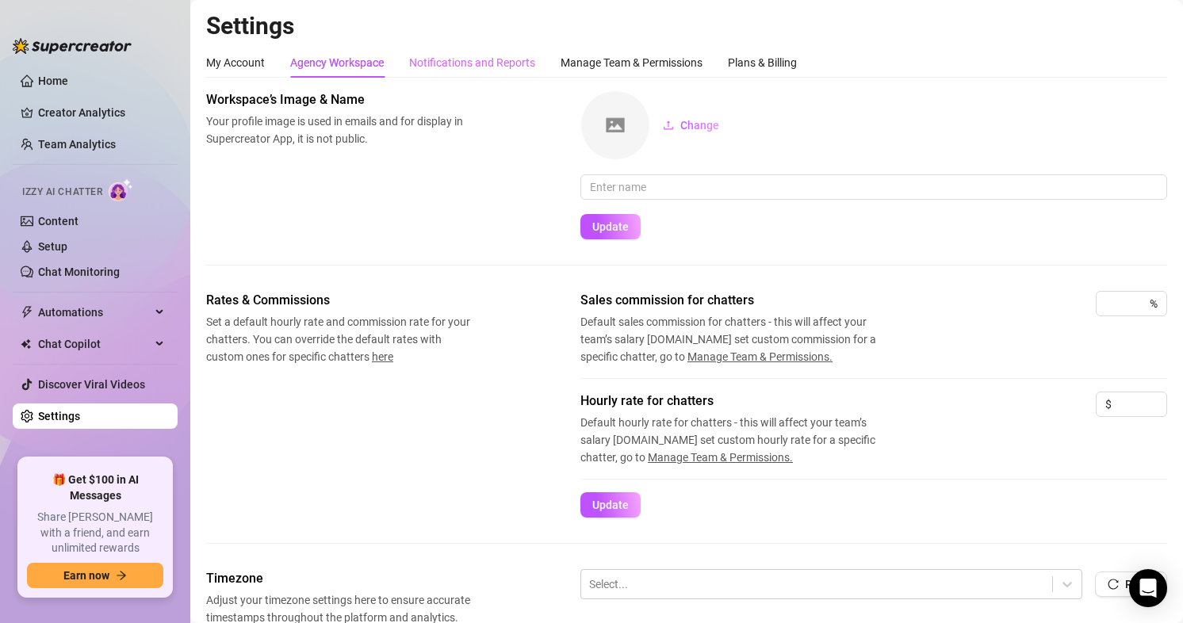
click at [473, 72] on div "Notifications and Reports" at bounding box center [472, 63] width 126 height 30
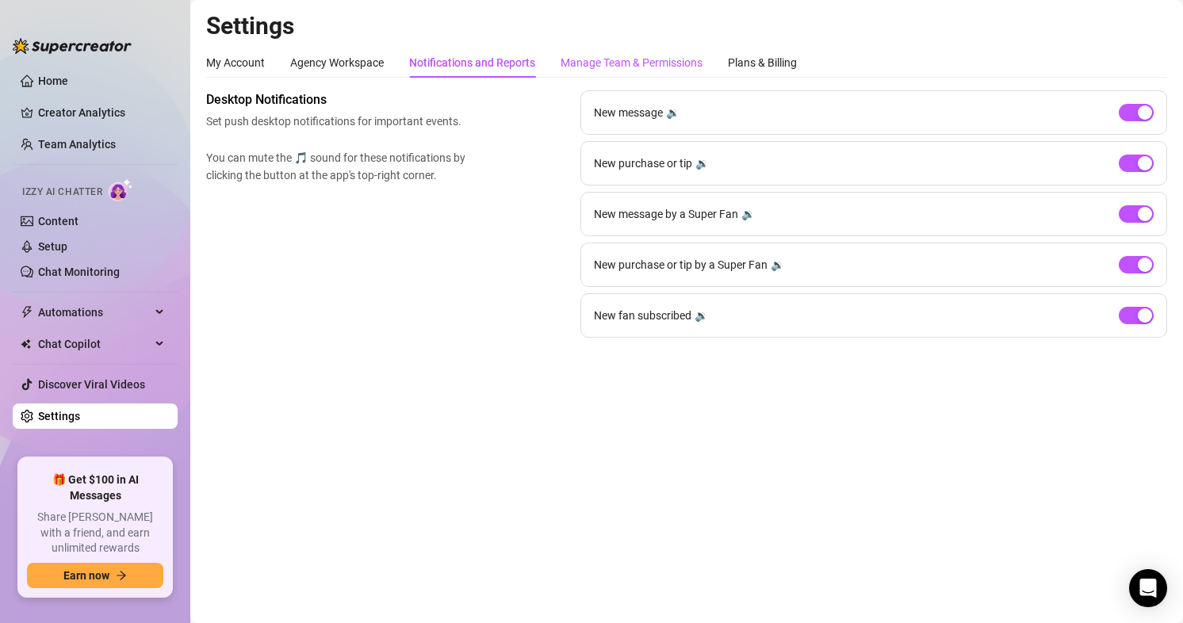
click at [667, 64] on div "Manage Team & Permissions" at bounding box center [632, 62] width 142 height 17
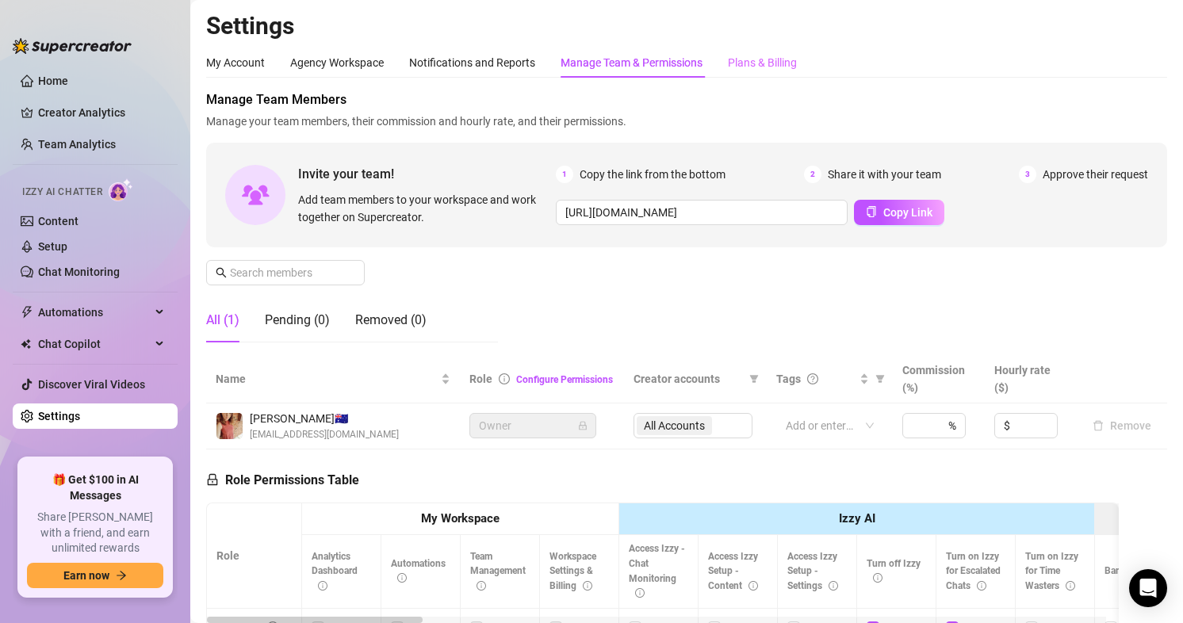
click at [746, 75] on div "Plans & Billing" at bounding box center [762, 63] width 69 height 30
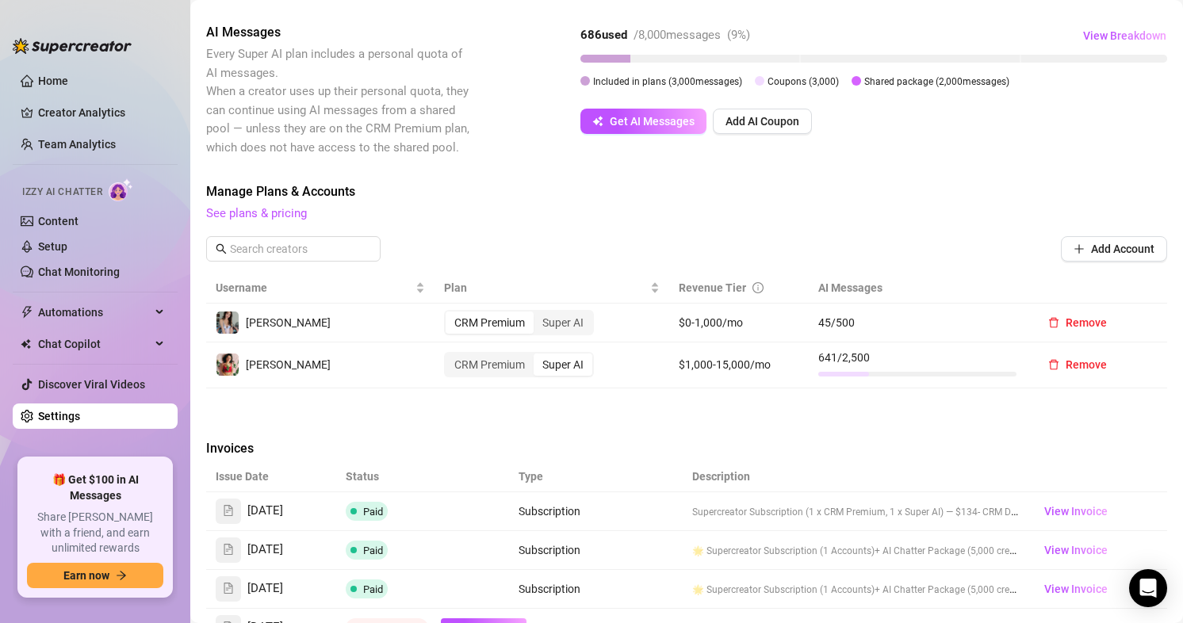
scroll to position [317, 0]
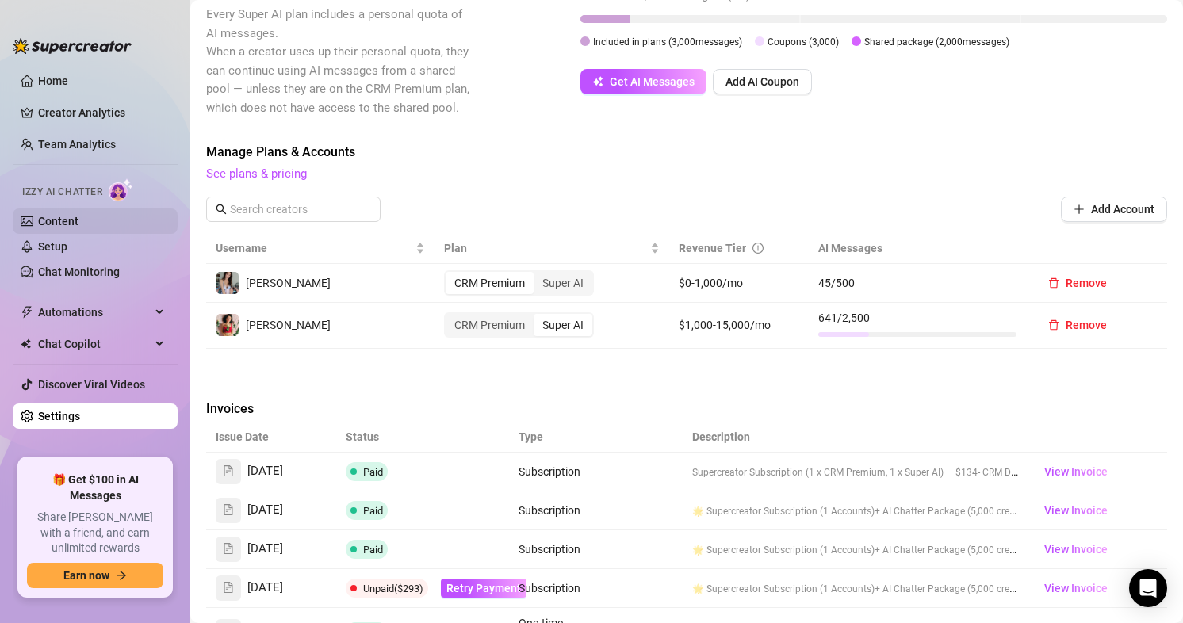
click at [65, 218] on link "Content" at bounding box center [58, 221] width 40 height 13
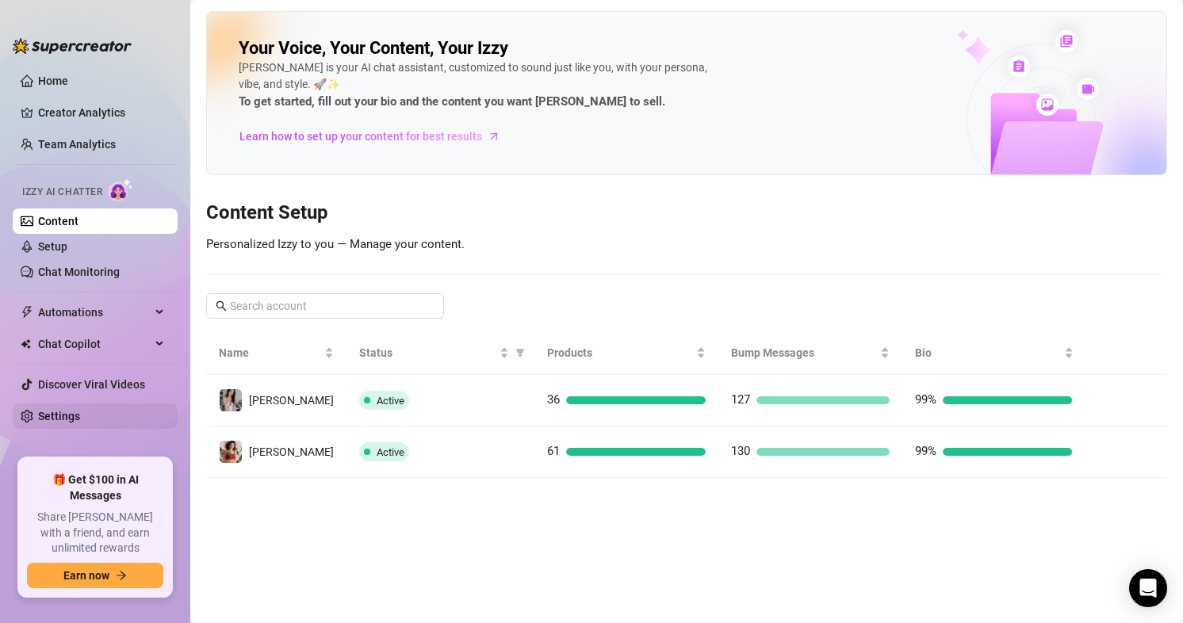
click at [62, 412] on link "Settings" at bounding box center [59, 416] width 42 height 13
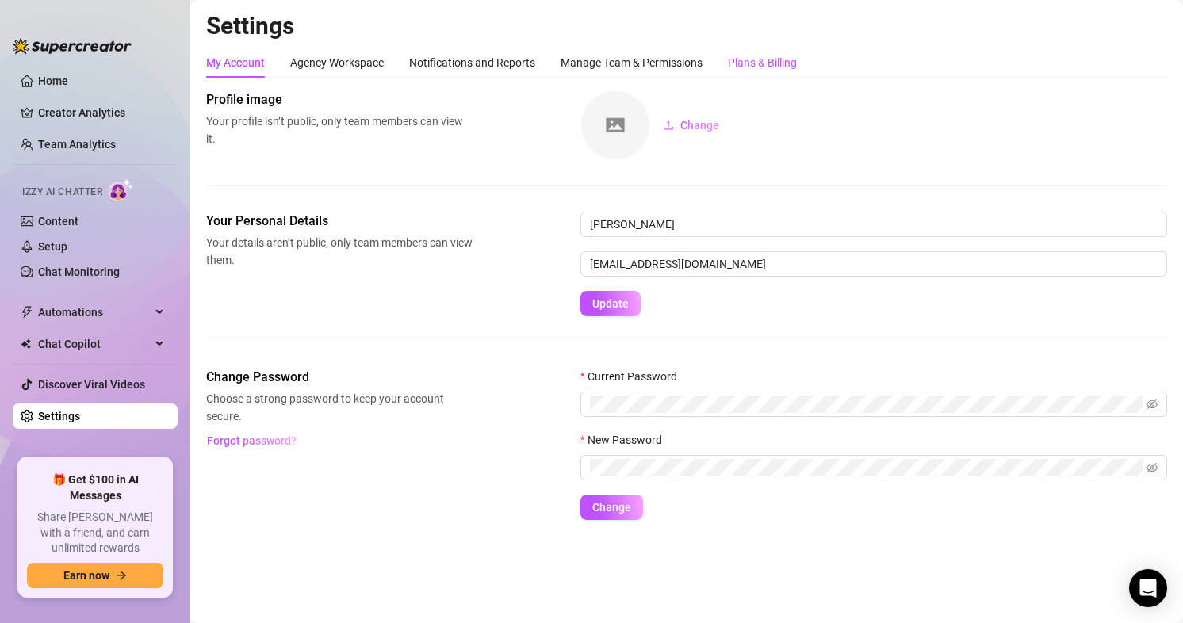
click at [791, 67] on div "Plans & Billing" at bounding box center [762, 62] width 69 height 17
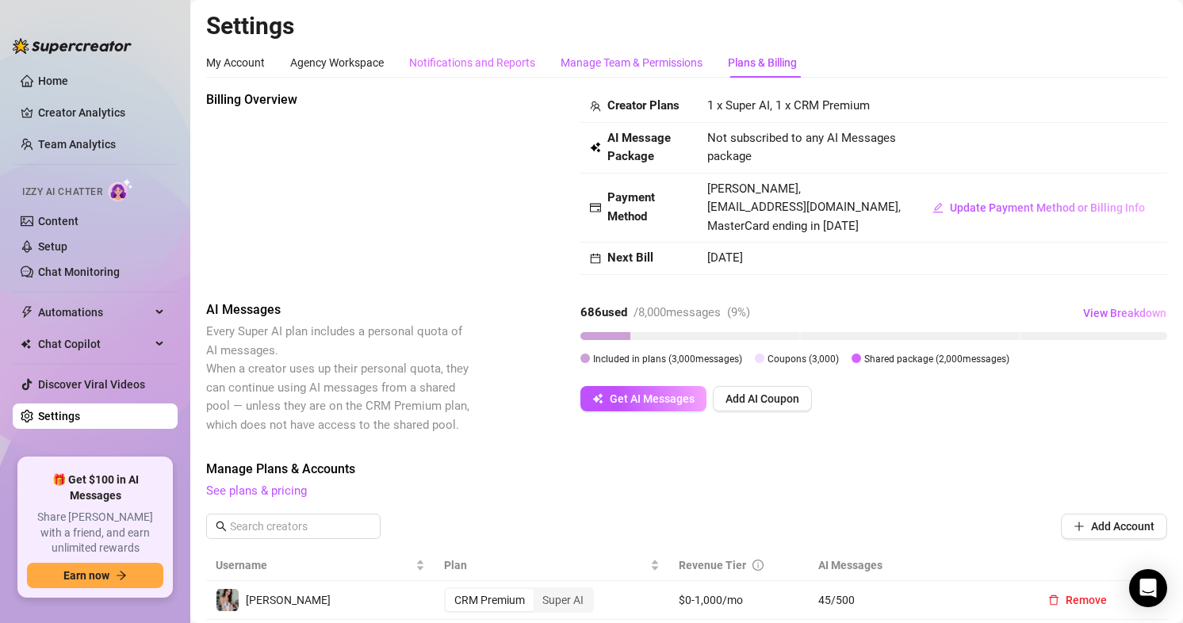
click at [623, 67] on div "Manage Team & Permissions" at bounding box center [632, 62] width 142 height 17
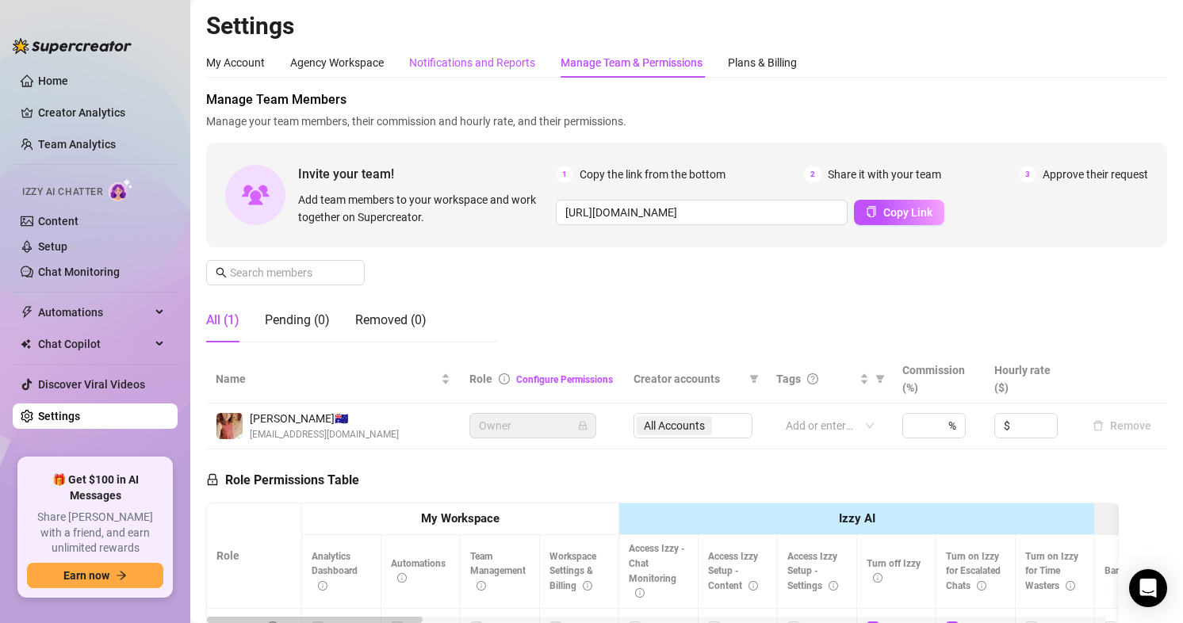
click at [444, 56] on div "Notifications and Reports" at bounding box center [472, 62] width 126 height 17
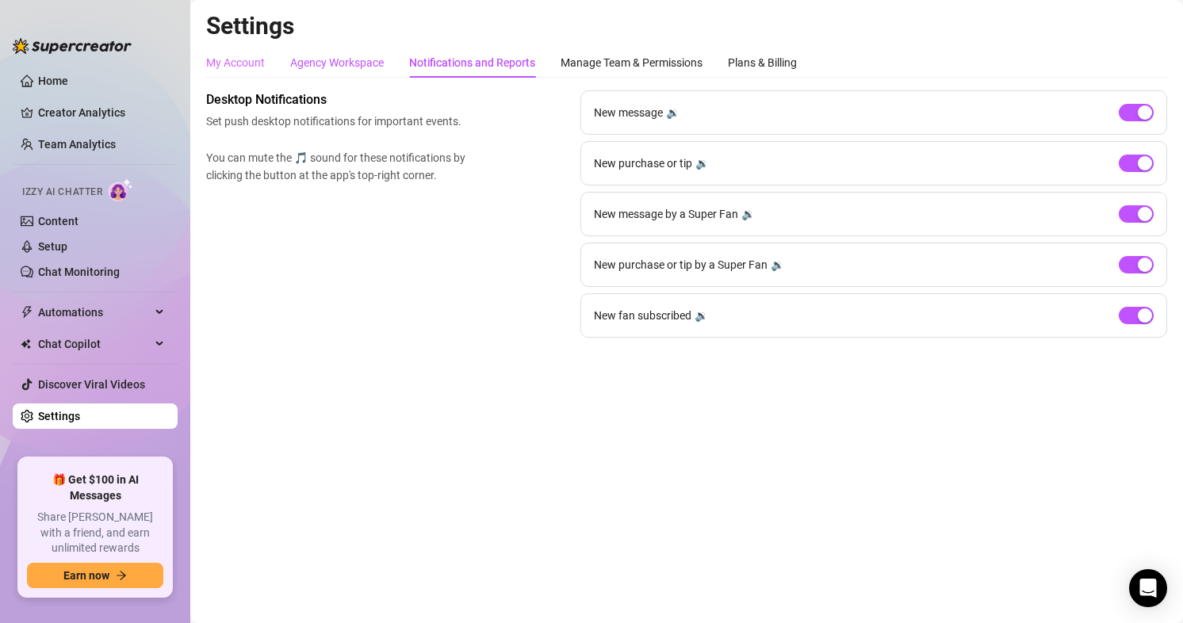
drag, startPoint x: 339, startPoint y: 59, endPoint x: 227, endPoint y: 59, distance: 112.6
click at [339, 58] on div "Agency Workspace" at bounding box center [337, 62] width 94 height 17
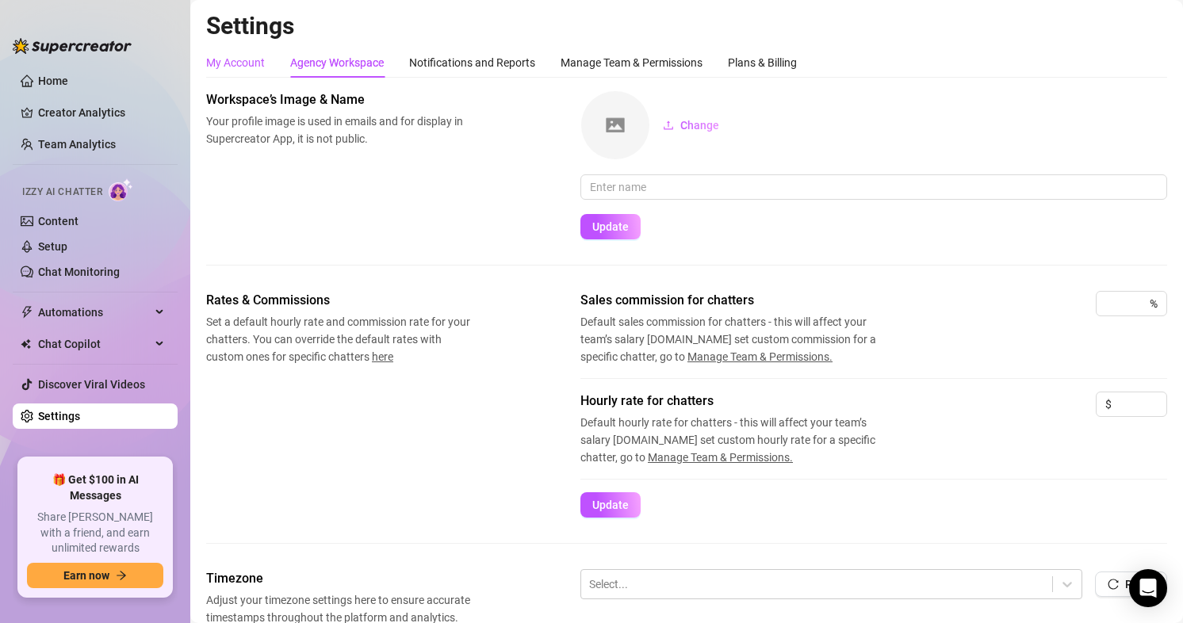
click at [220, 59] on div "My Account" at bounding box center [235, 62] width 59 height 17
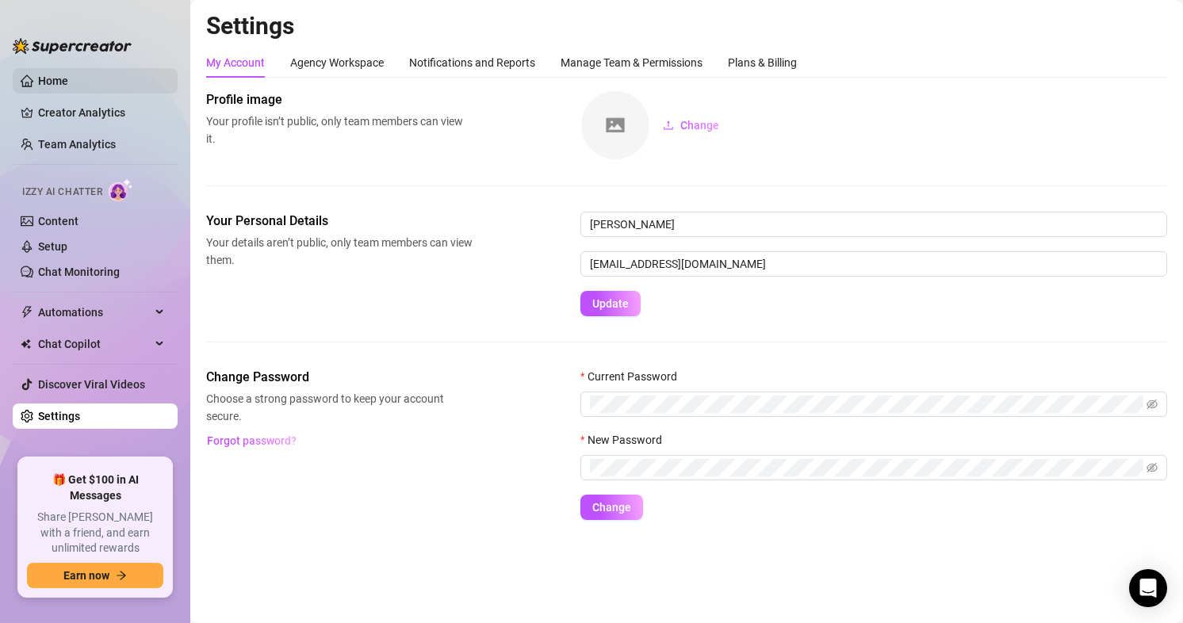
click at [68, 79] on link "Home" at bounding box center [53, 81] width 30 height 13
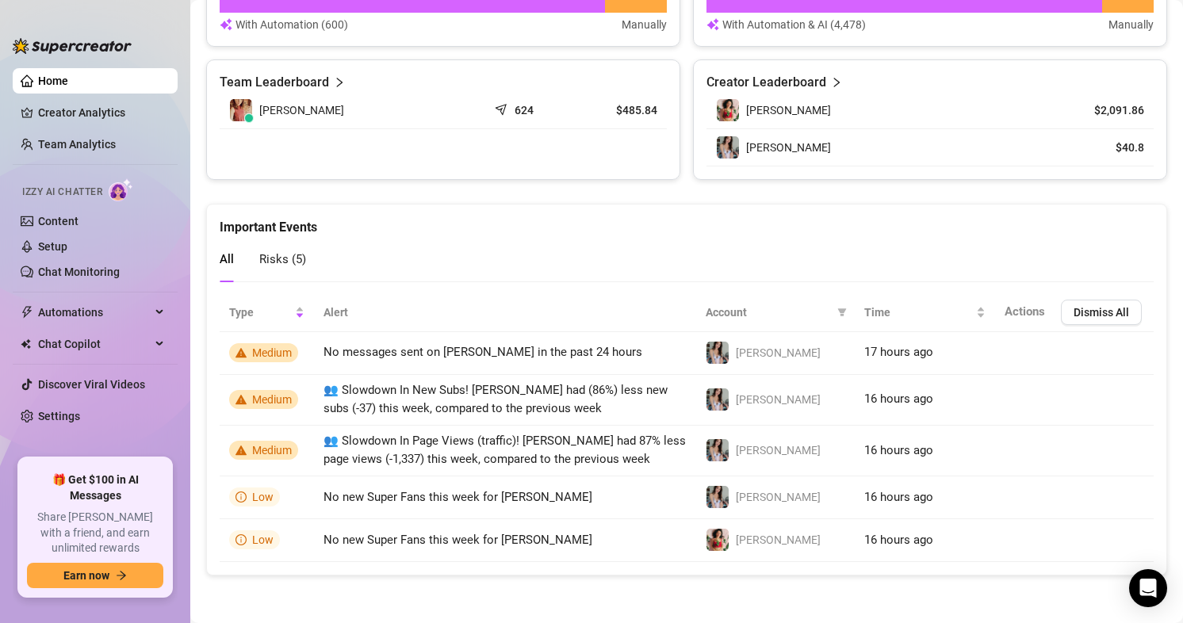
scroll to position [751, 0]
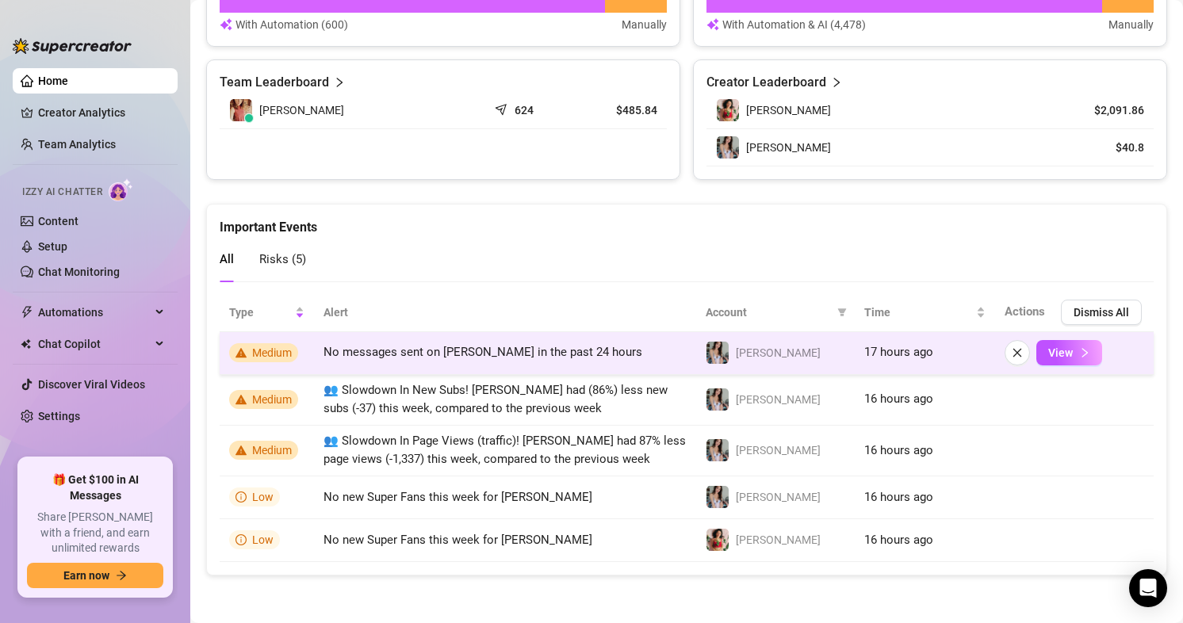
click at [995, 355] on td "View" at bounding box center [1074, 353] width 159 height 43
click at [1012, 347] on icon "close" at bounding box center [1017, 352] width 11 height 11
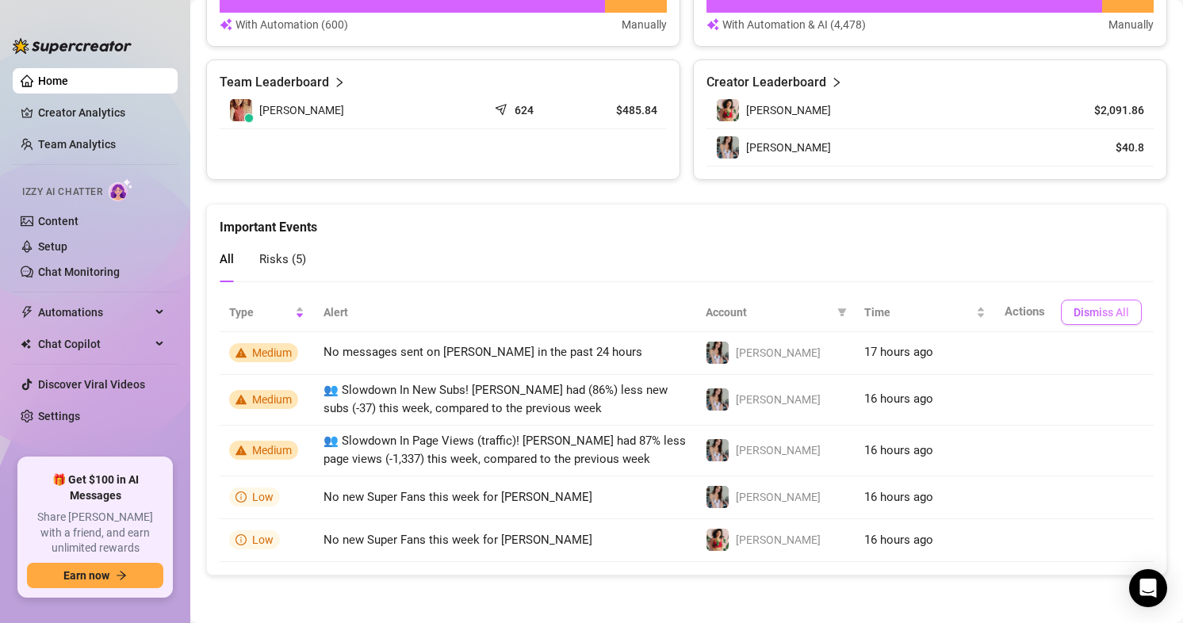
click at [1088, 312] on span "Dismiss All" at bounding box center [1102, 312] width 56 height 13
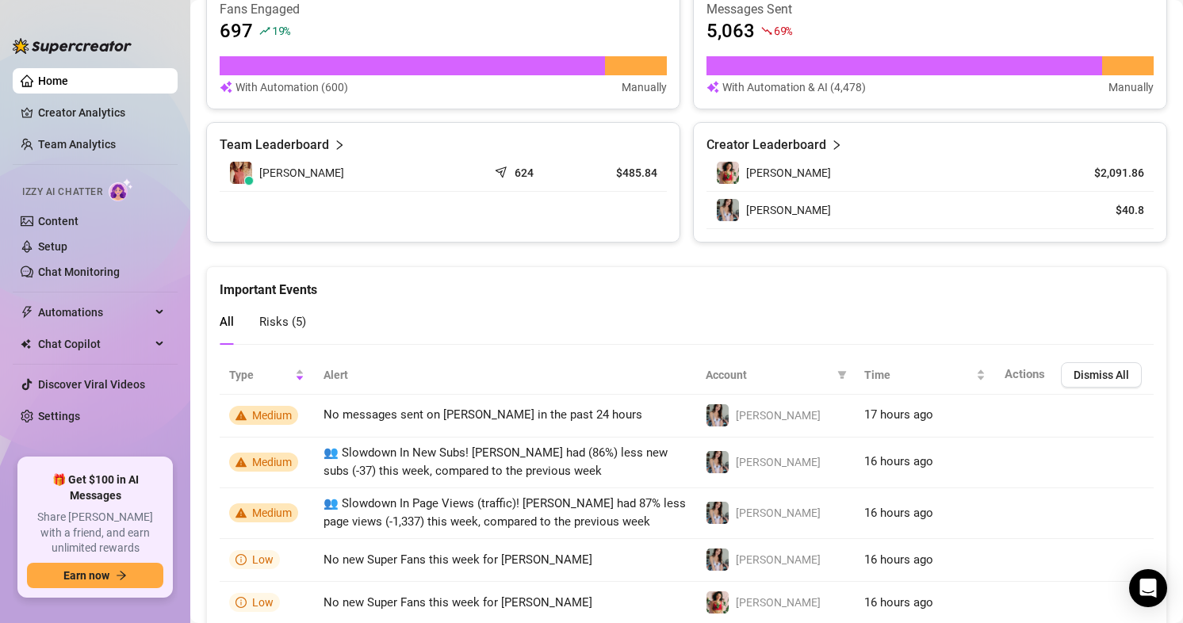
scroll to position [355, 0]
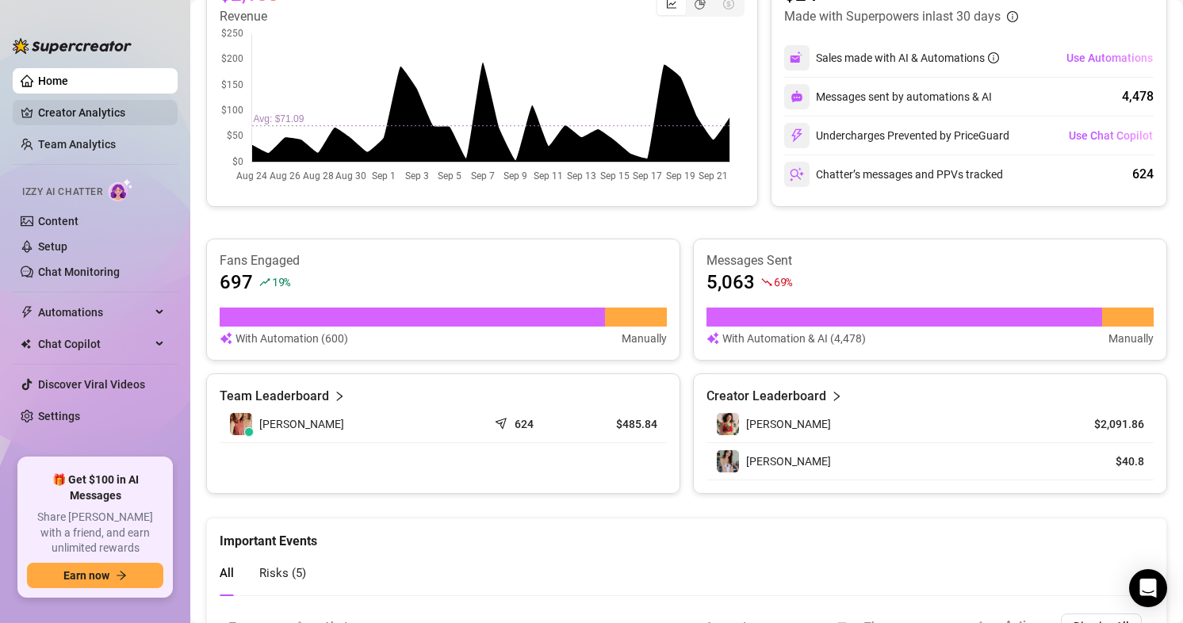
click at [59, 102] on link "Creator Analytics" at bounding box center [101, 112] width 127 height 25
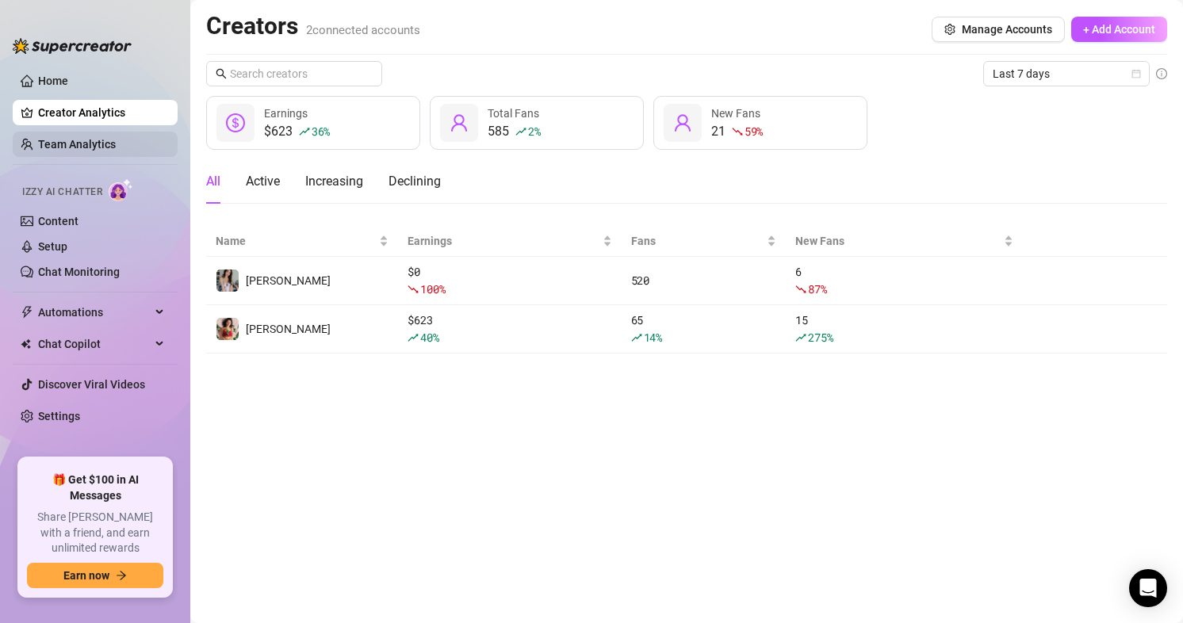
click at [90, 147] on link "Team Analytics" at bounding box center [77, 144] width 78 height 13
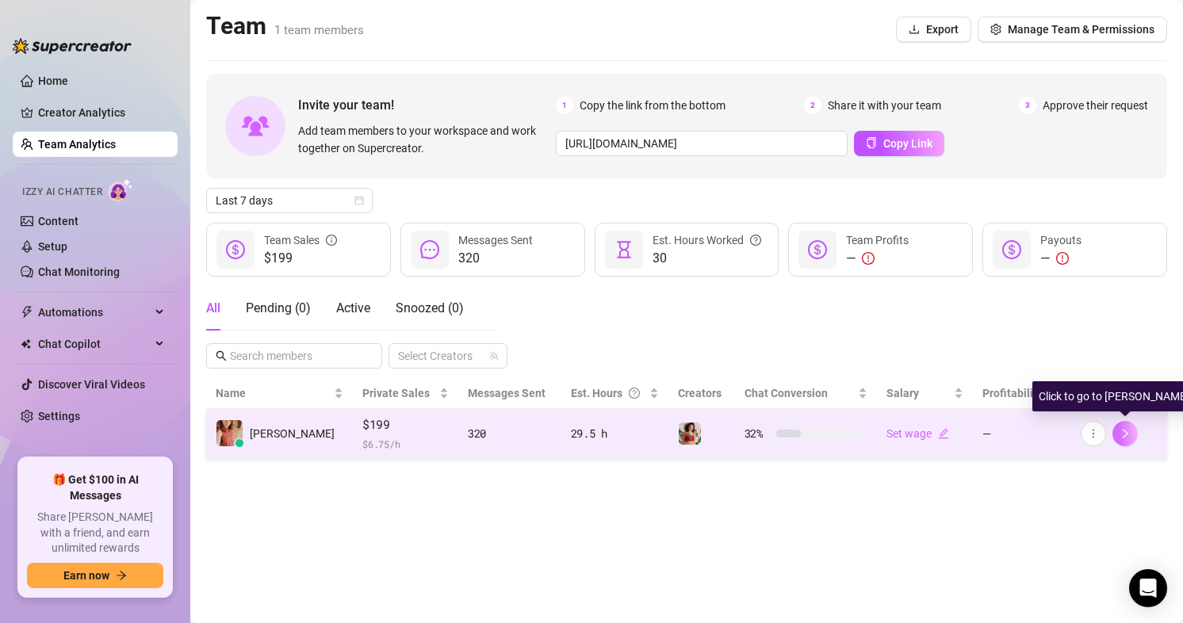
click at [1114, 430] on button "button" at bounding box center [1125, 433] width 25 height 25
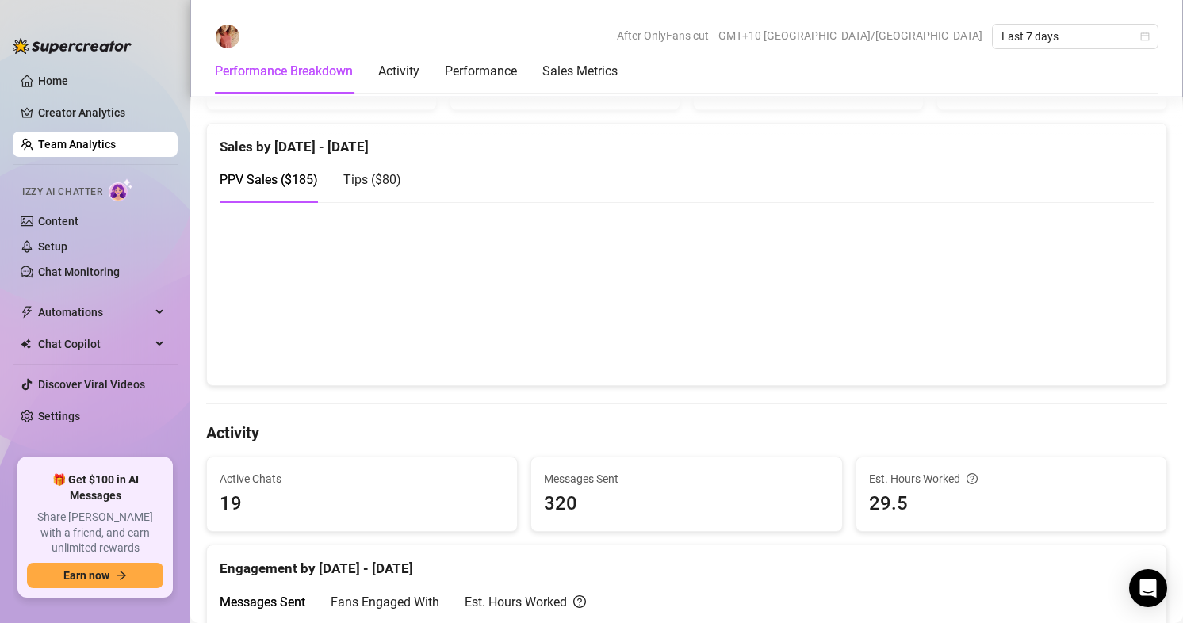
scroll to position [238, 0]
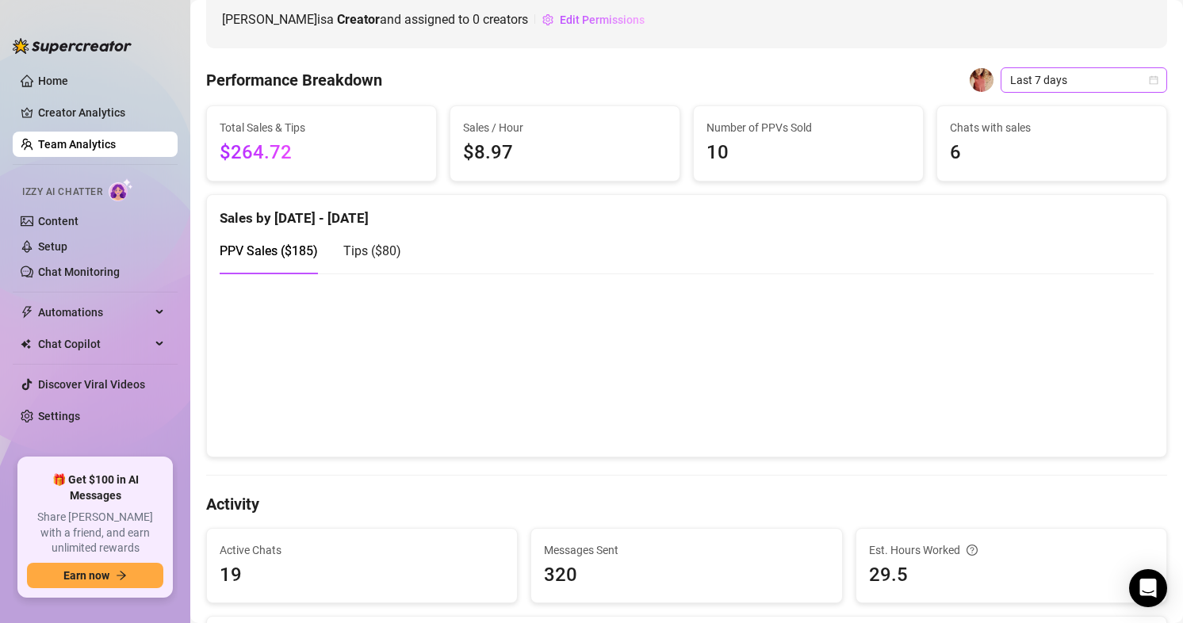
click at [1149, 79] on icon "calendar" at bounding box center [1154, 80] width 10 height 10
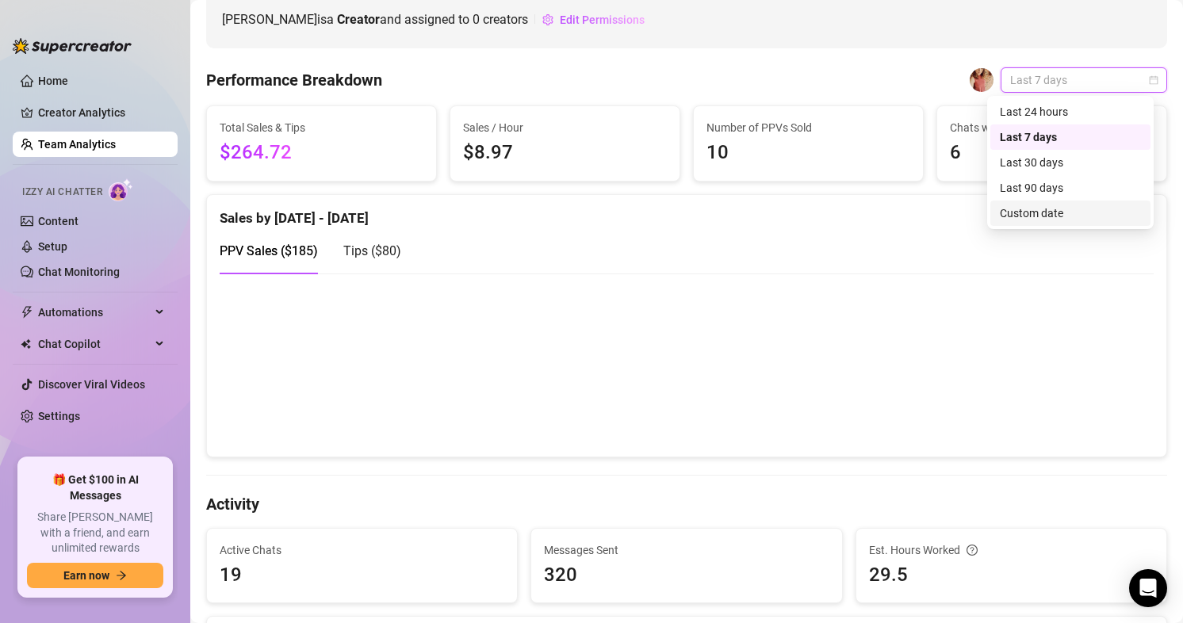
click at [1056, 213] on div "Custom date" at bounding box center [1070, 213] width 141 height 17
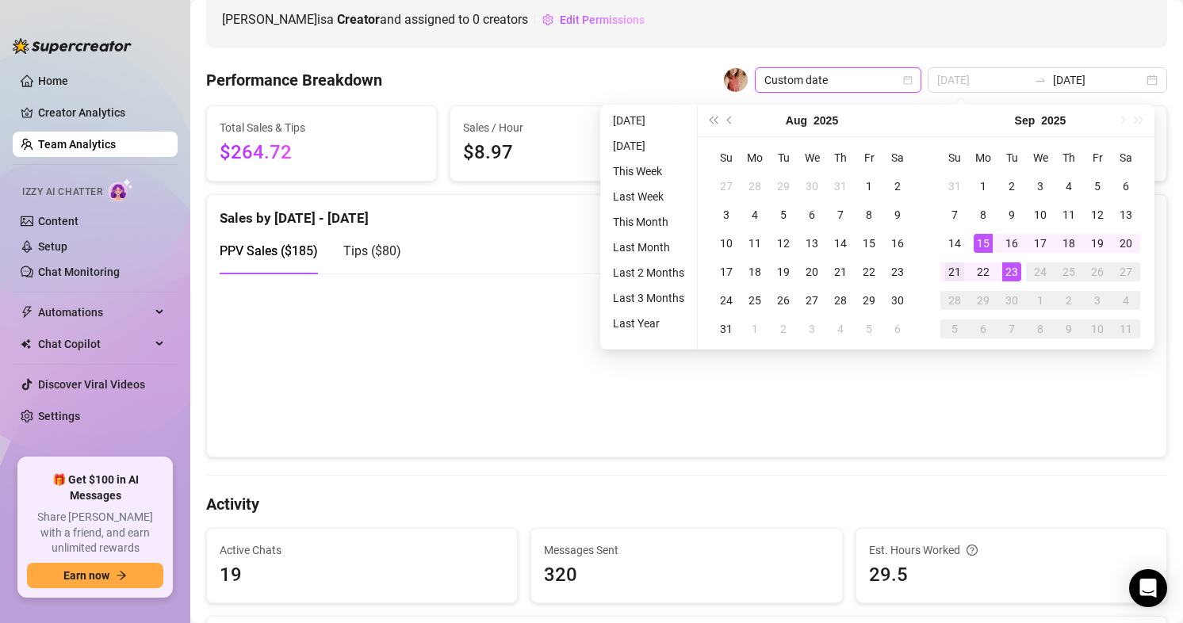
type input "[DATE]"
click at [953, 273] on div "21" at bounding box center [954, 272] width 19 height 19
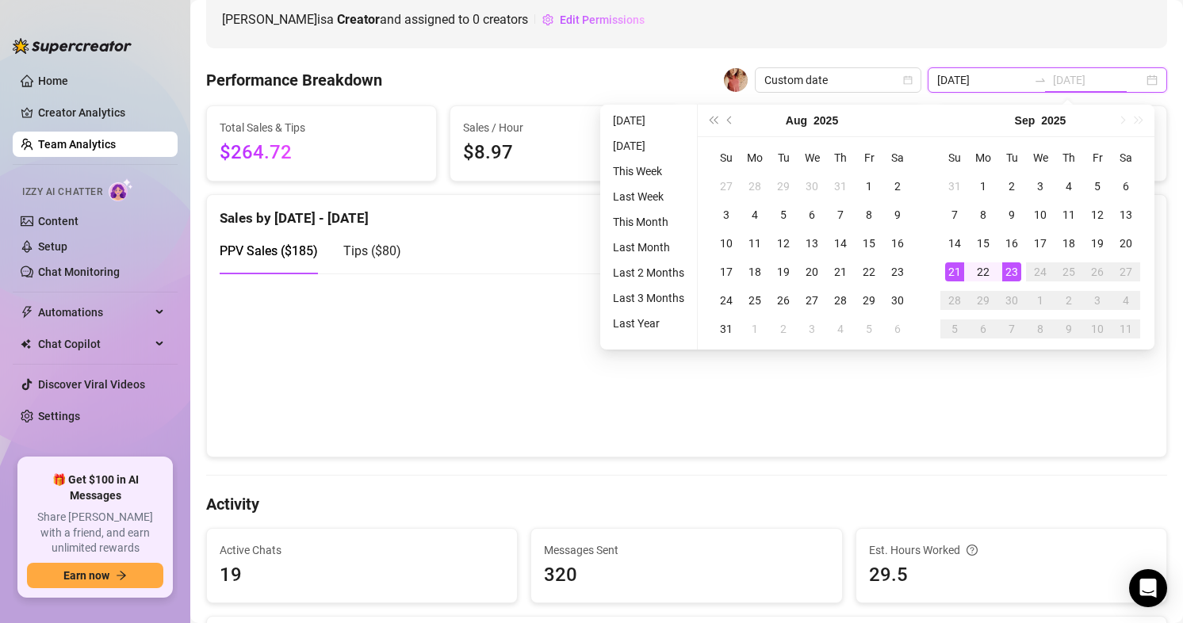
type input "[DATE]"
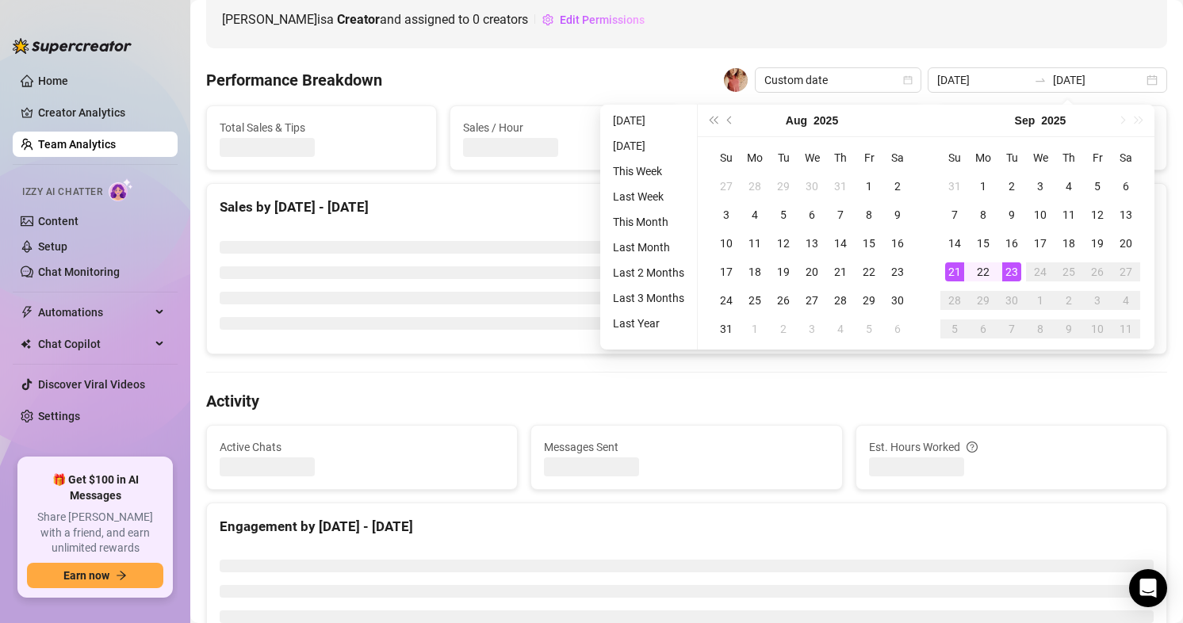
type input "[DATE]"
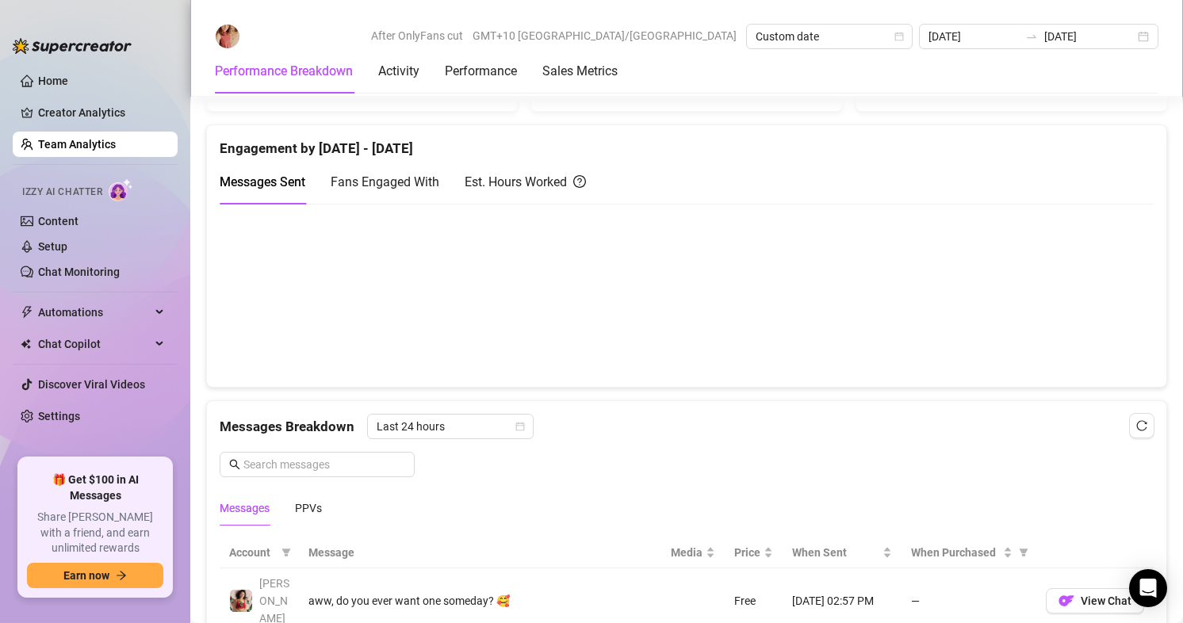
scroll to position [714, 0]
